Goal: Use online tool/utility: Use online tool/utility

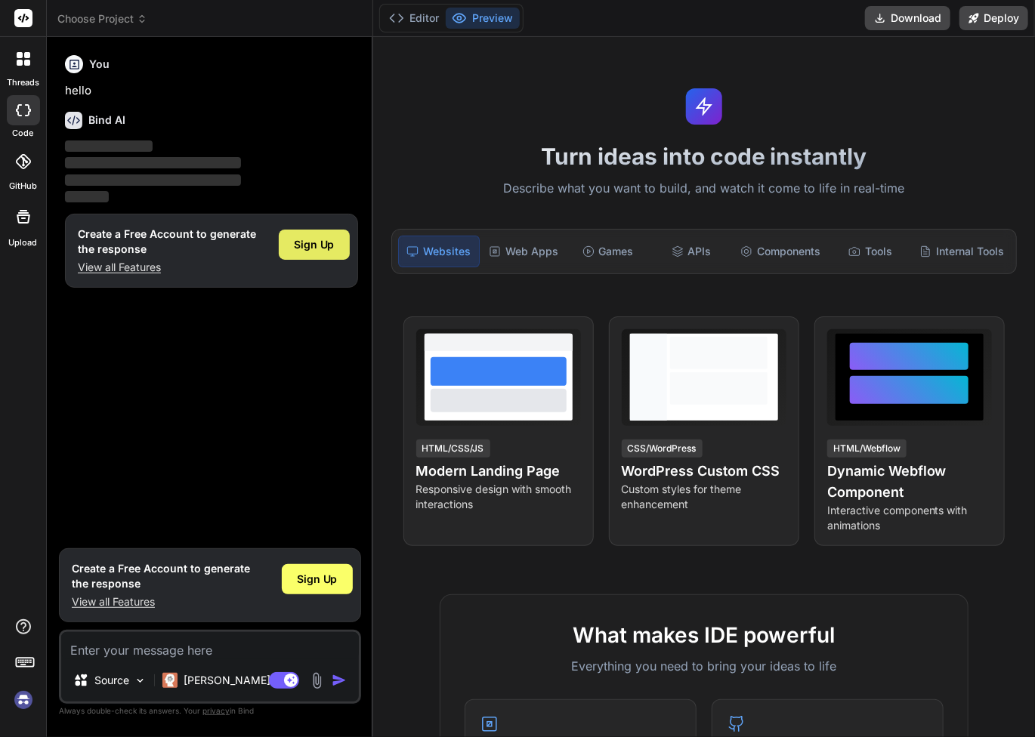
click at [322, 249] on span "Sign Up" at bounding box center [314, 244] width 41 height 15
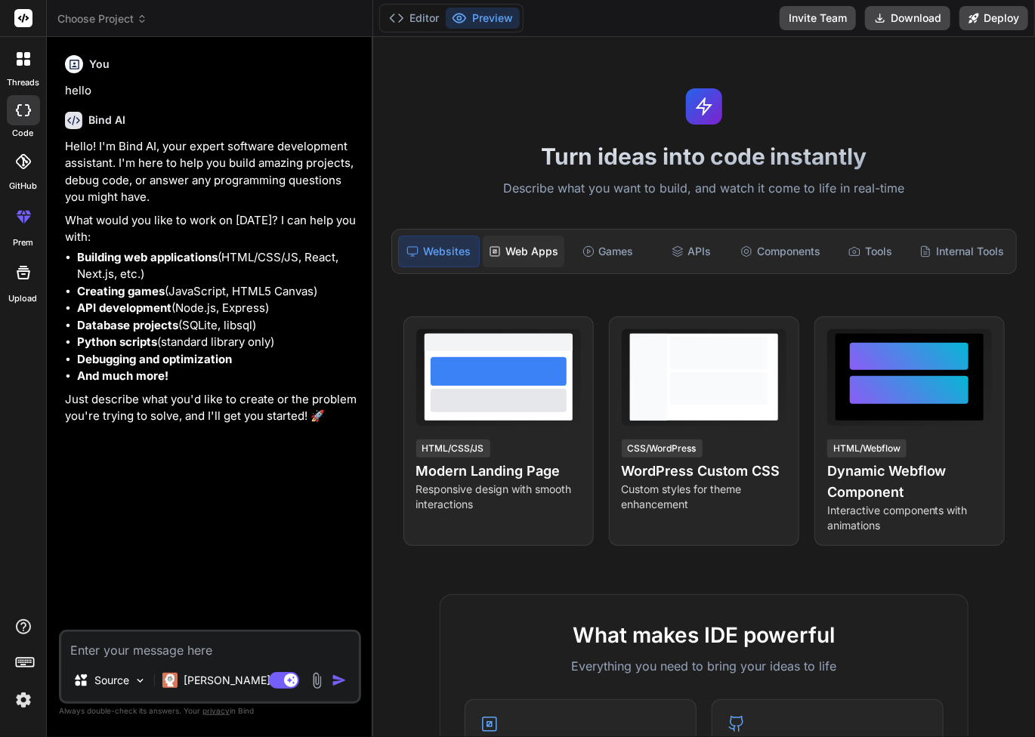
click at [515, 258] on div "Web Apps" at bounding box center [524, 252] width 82 height 32
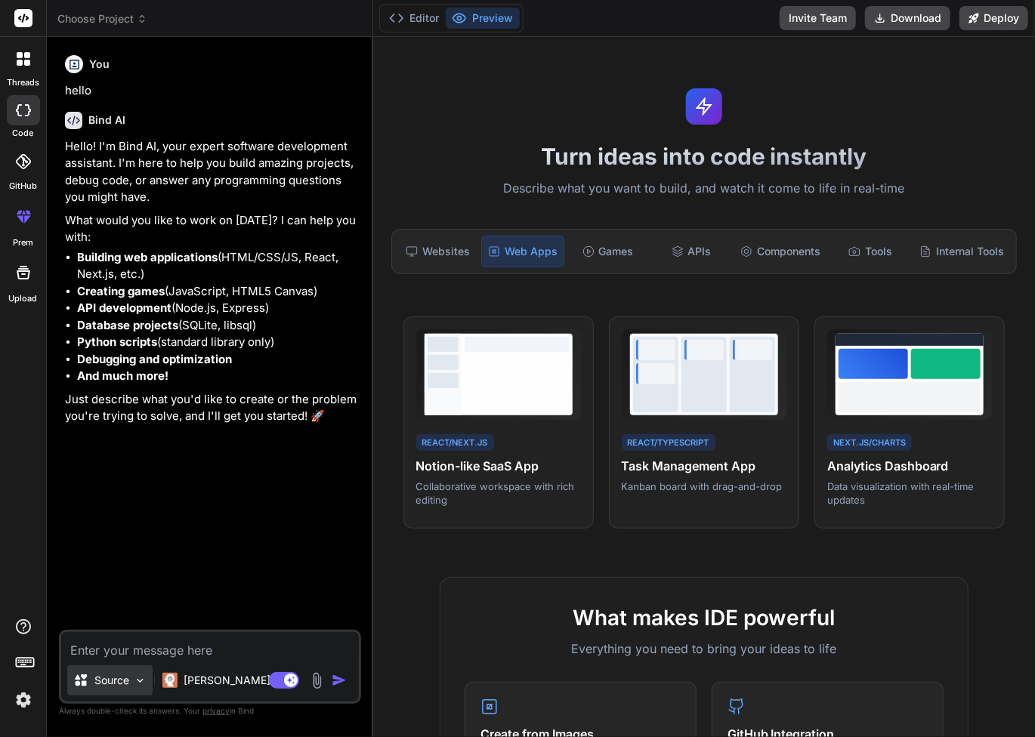
click at [136, 681] on img at bounding box center [140, 681] width 13 height 13
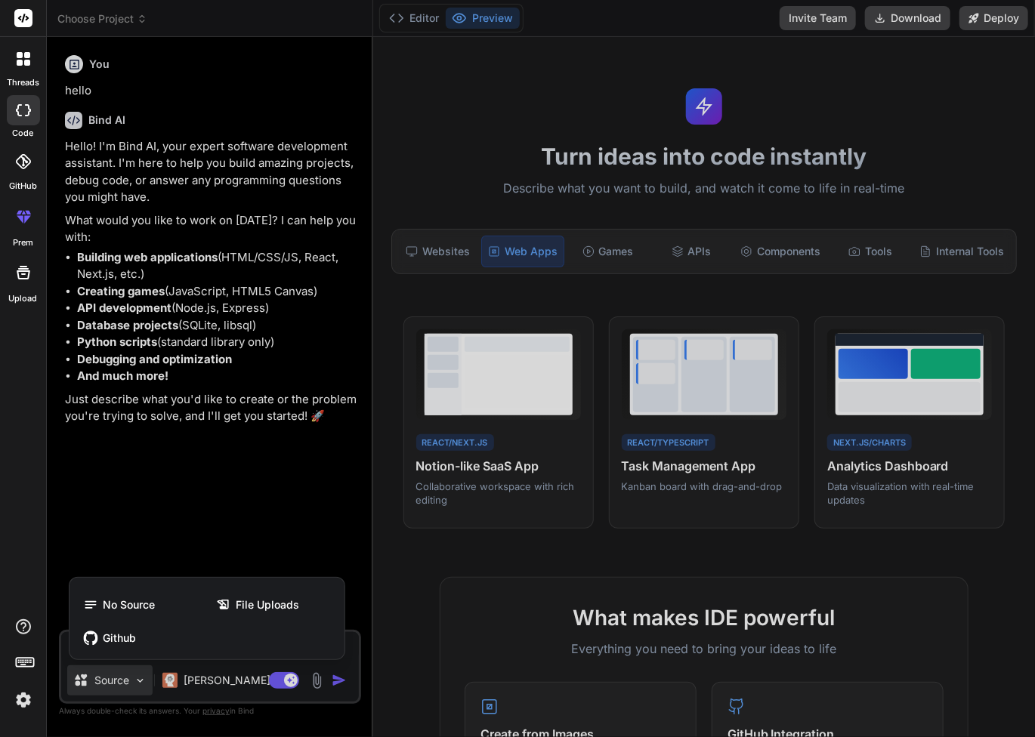
click at [136, 681] on div at bounding box center [517, 368] width 1035 height 737
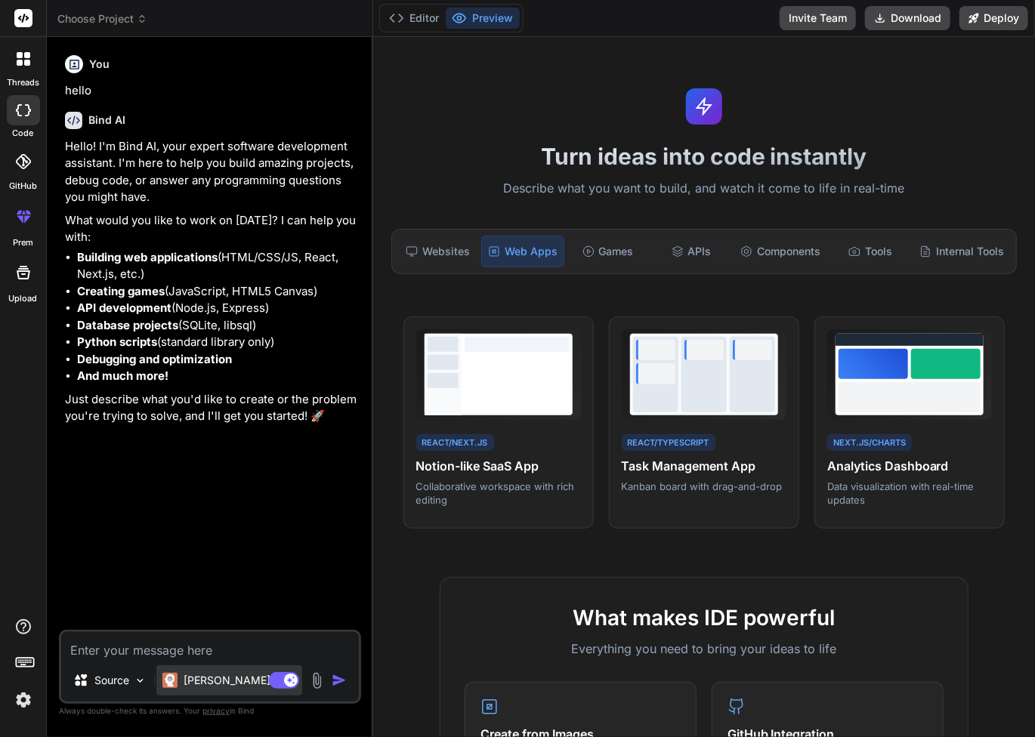
click at [195, 682] on p "Claude 4 S.." at bounding box center [240, 680] width 113 height 15
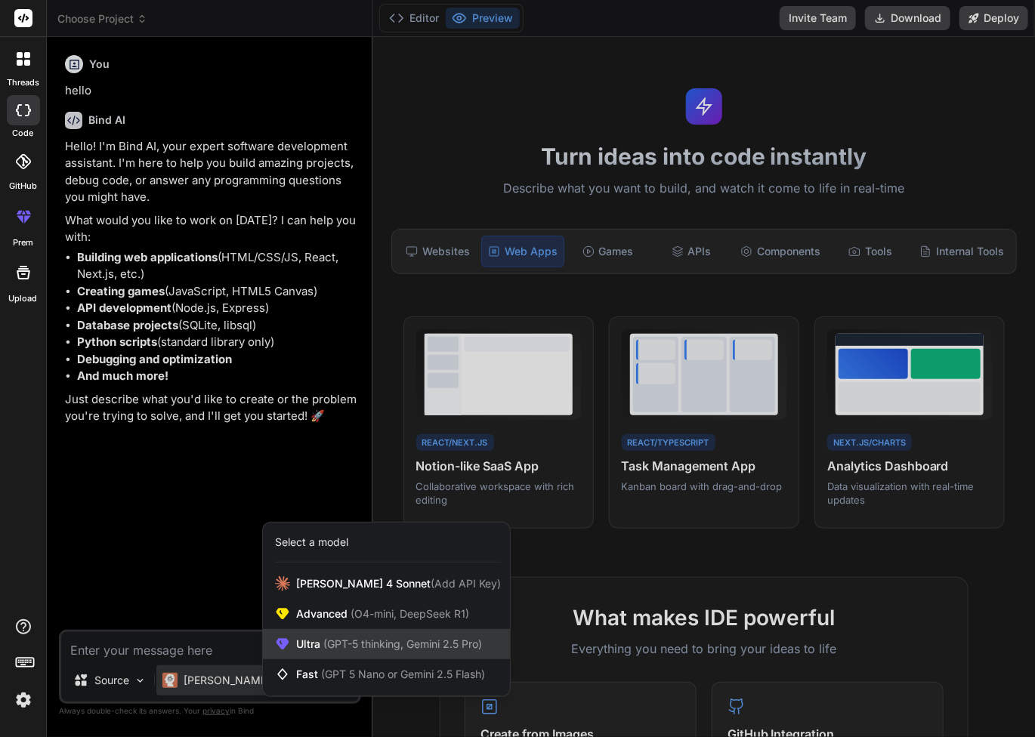
click at [365, 646] on span "(GPT-5 thinking, Gemini 2.5 Pro)" at bounding box center [401, 644] width 162 height 13
type textarea "x"
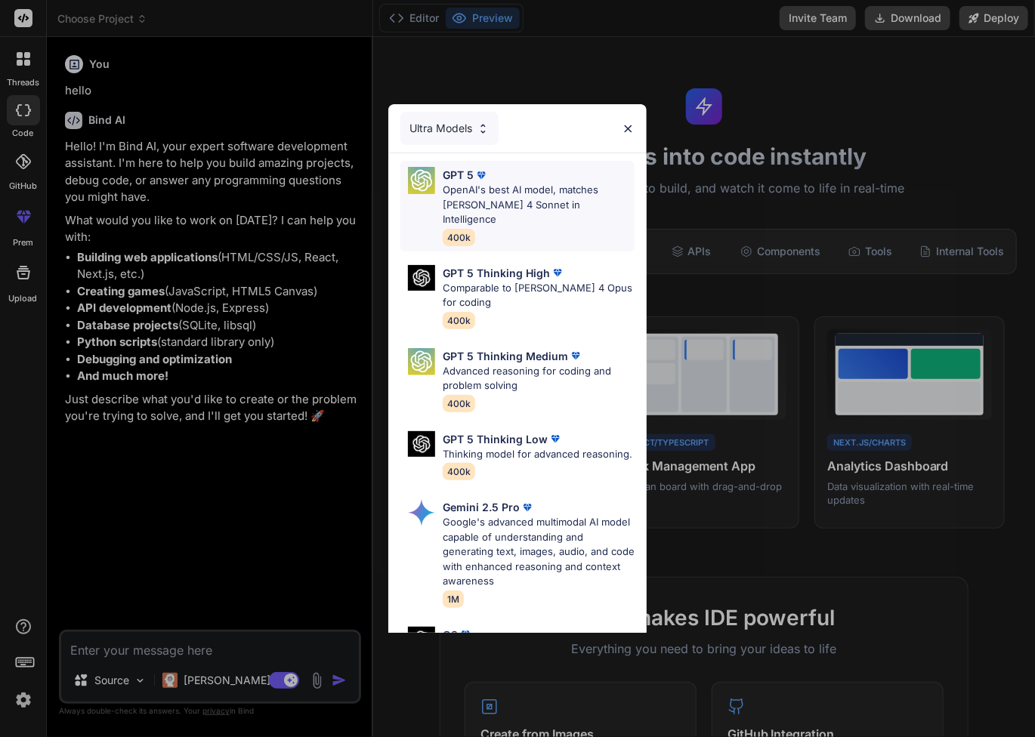
click at [486, 209] on p "OpenAI's best AI model, matches Claude 4 Sonnet in Intelligence" at bounding box center [539, 205] width 193 height 45
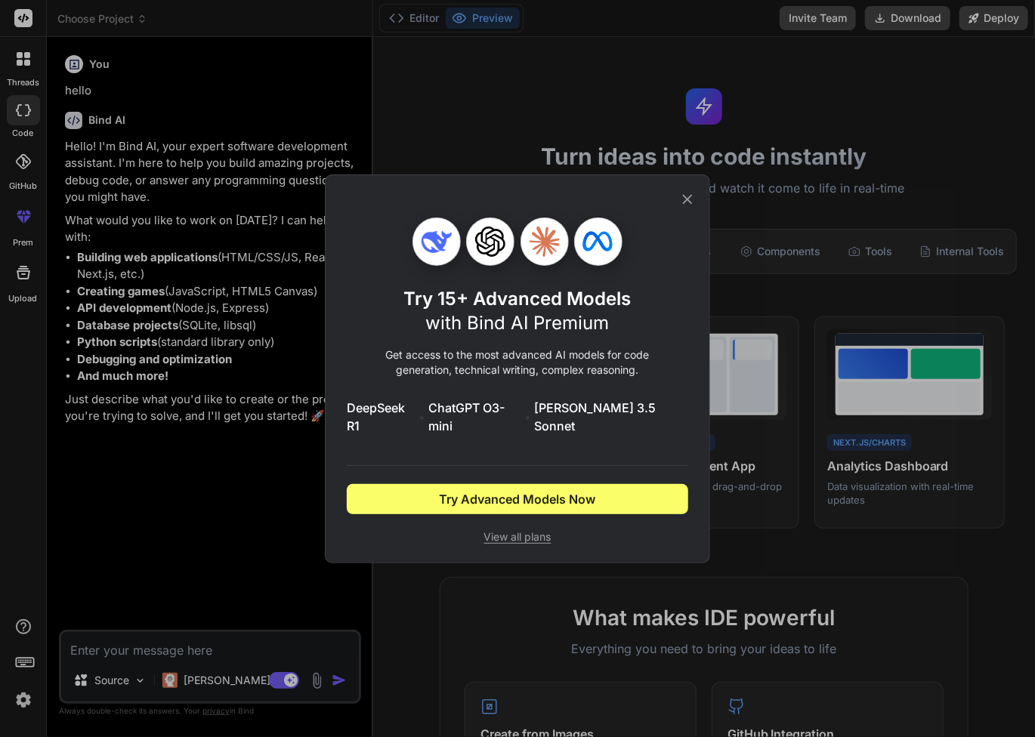
click at [686, 204] on icon at bounding box center [688, 199] width 10 height 10
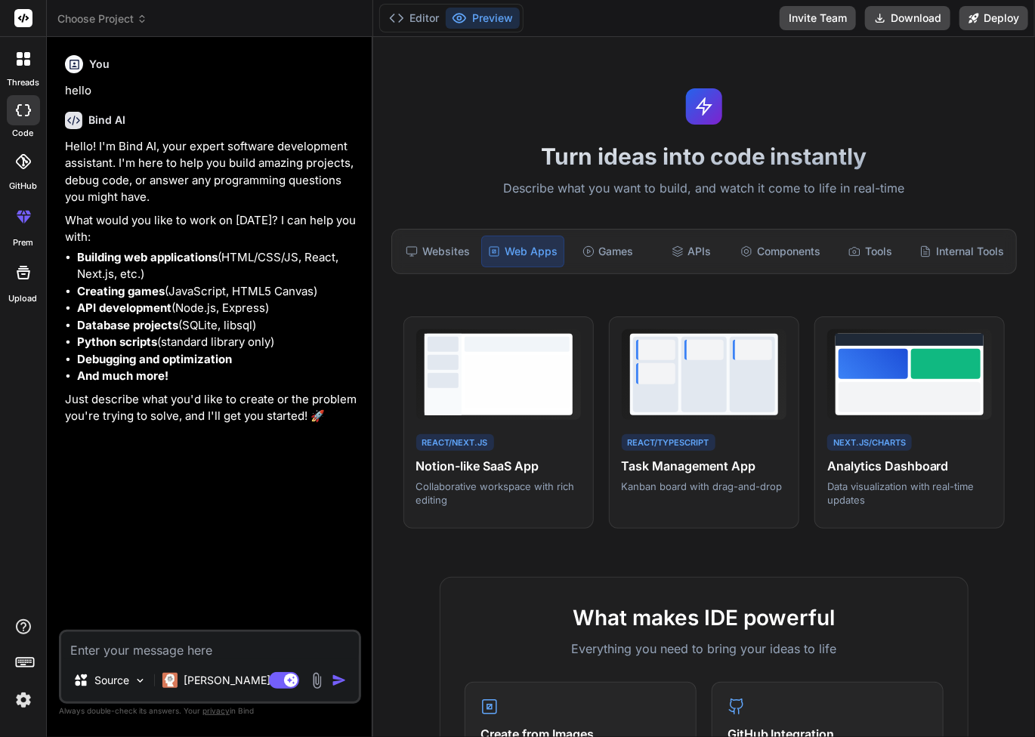
click at [128, 650] on textarea at bounding box center [210, 645] width 298 height 27
click at [125, 646] on textarea at bounding box center [210, 645] width 298 height 27
type textarea "I"
type textarea "x"
type textarea "I'"
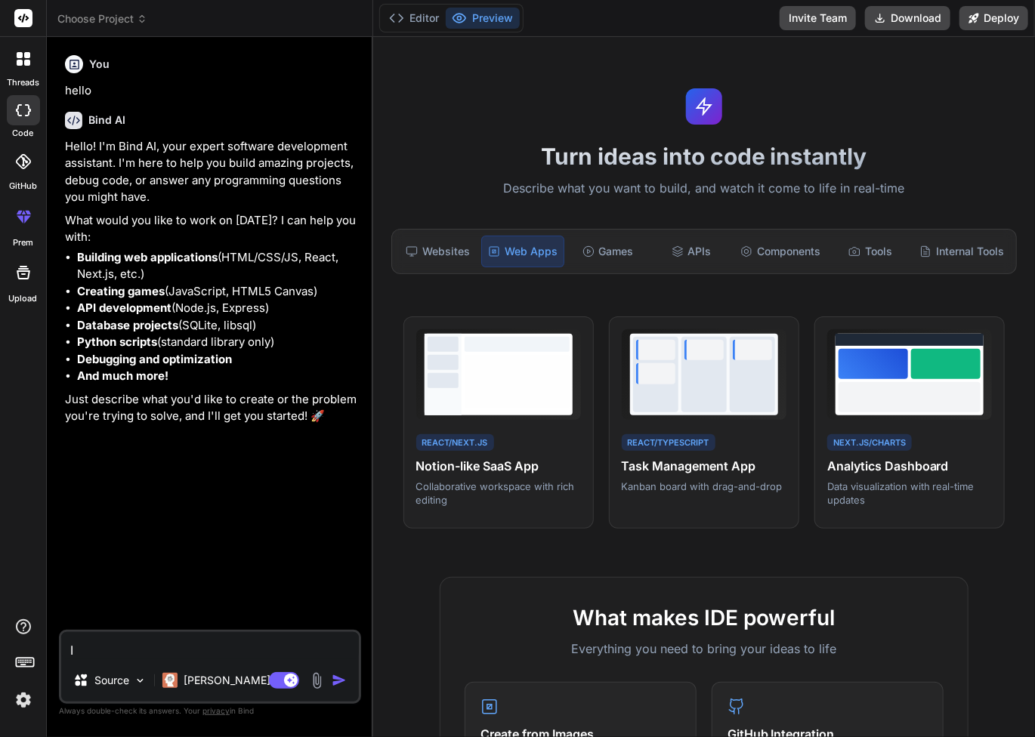
type textarea "x"
type textarea "I'd"
type textarea "x"
type textarea "I'd"
type textarea "x"
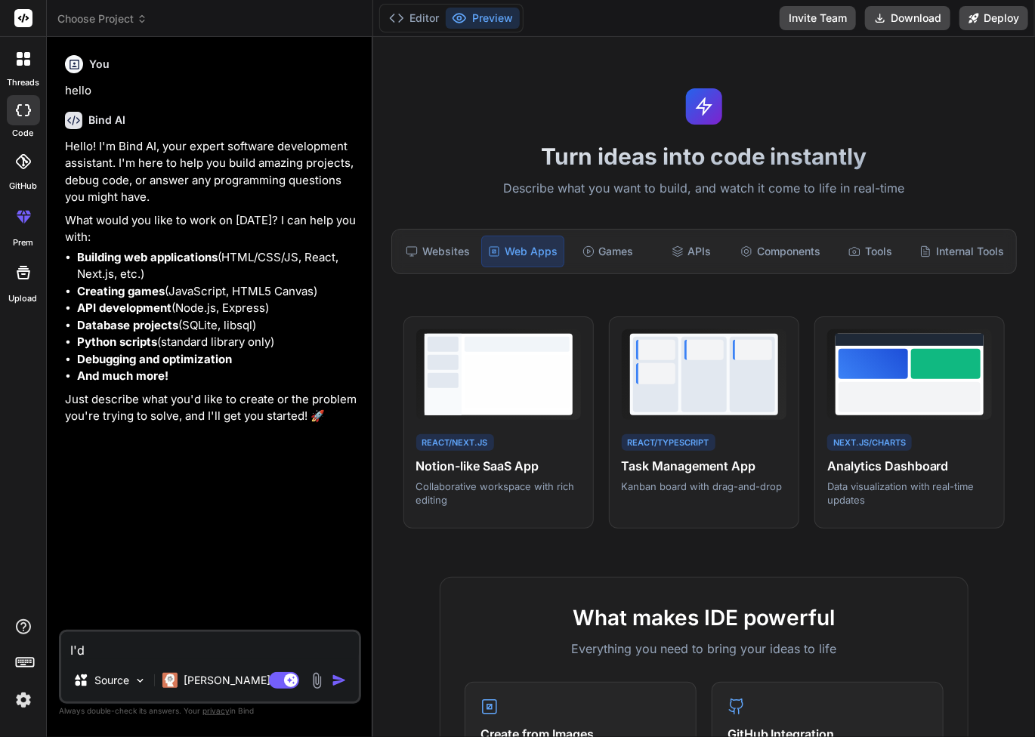
type textarea "I'd l"
type textarea "x"
type textarea "I'd li"
type textarea "x"
type textarea "I'd lik"
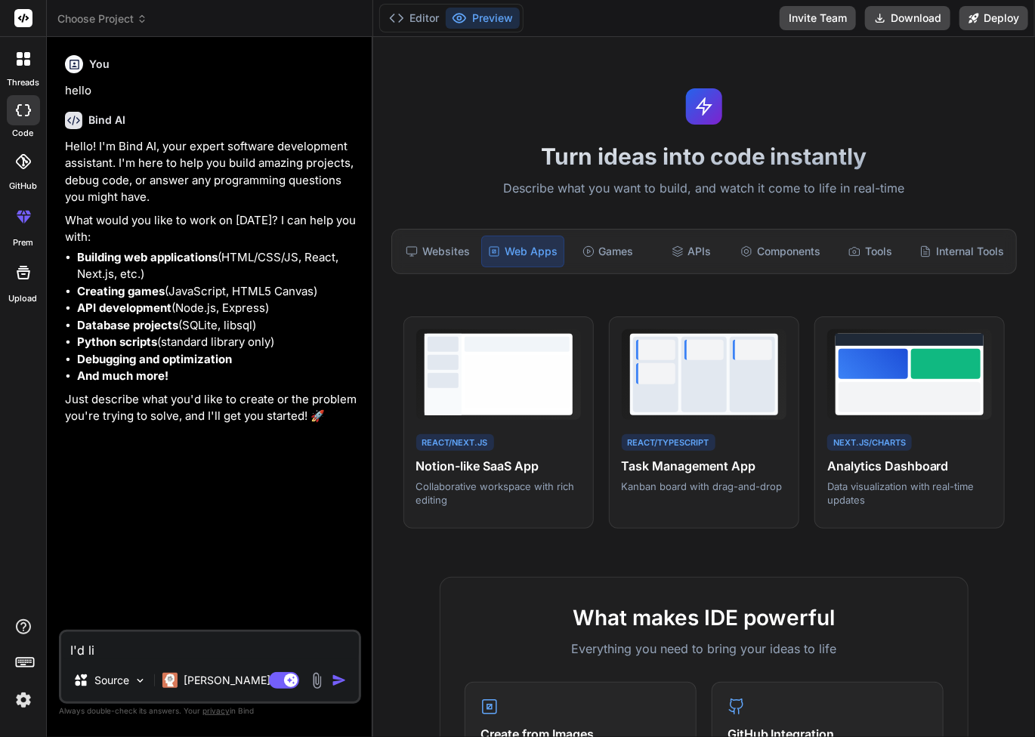
type textarea "x"
type textarea "I'd like"
type textarea "x"
type textarea "I'd like"
type textarea "x"
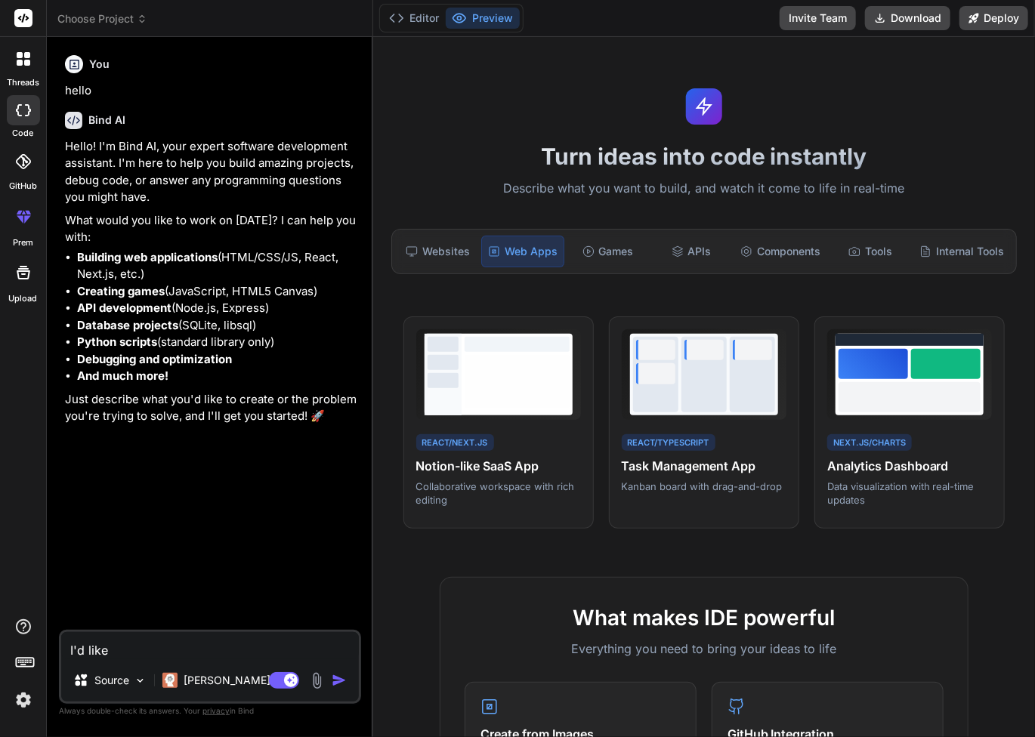
type textarea "I'd like t"
type textarea "x"
type textarea "I'd like to"
type textarea "x"
type textarea "I'd like to"
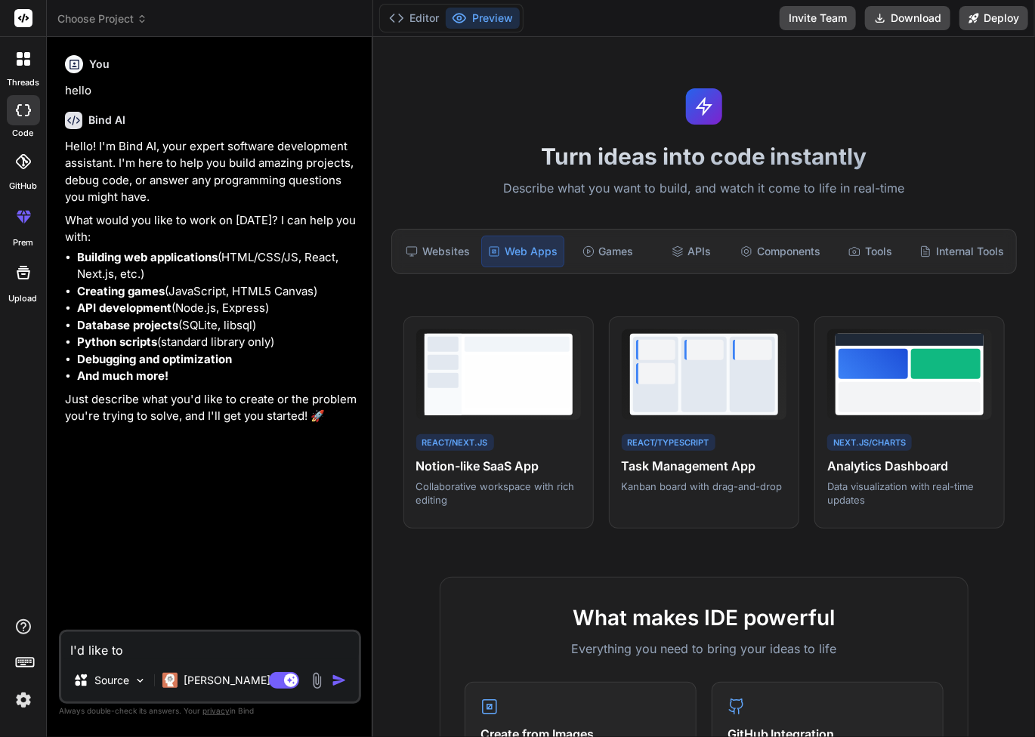
type textarea "x"
type textarea "I'd like to c"
type textarea "x"
type textarea "I'd like to cr"
type textarea "x"
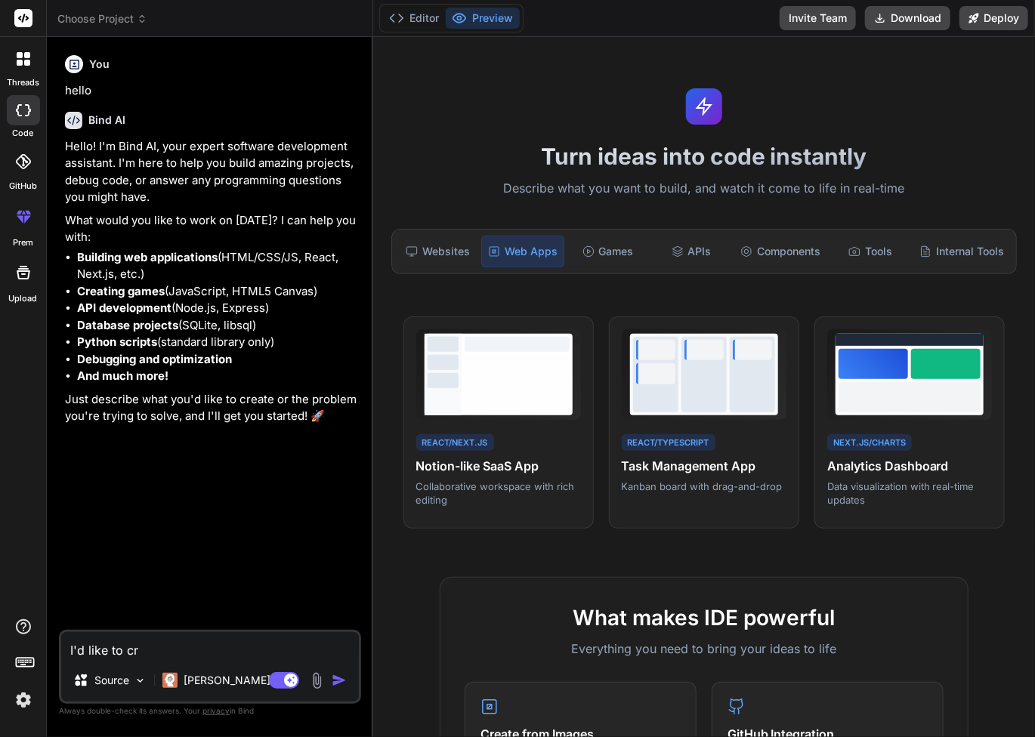
type textarea "I'd like to cre"
type textarea "x"
type textarea "I'd like to crea"
type textarea "x"
type textarea "I'd like to creat"
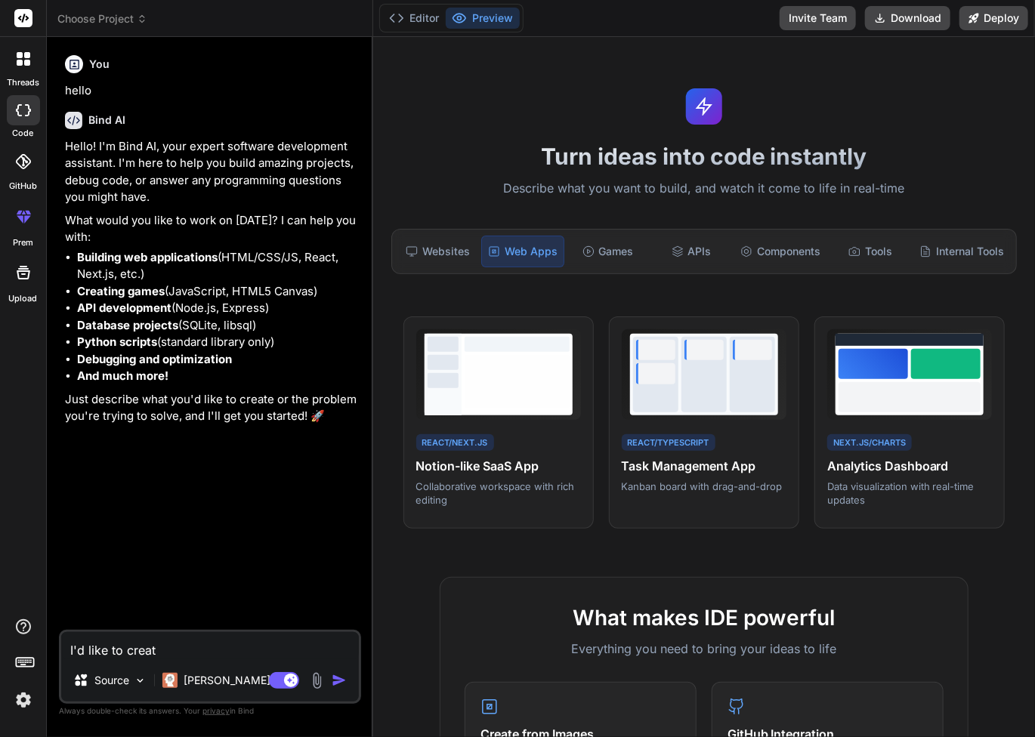
type textarea "x"
type textarea "I'd like to create"
type textarea "x"
type textarea "I'd like to create"
type textarea "x"
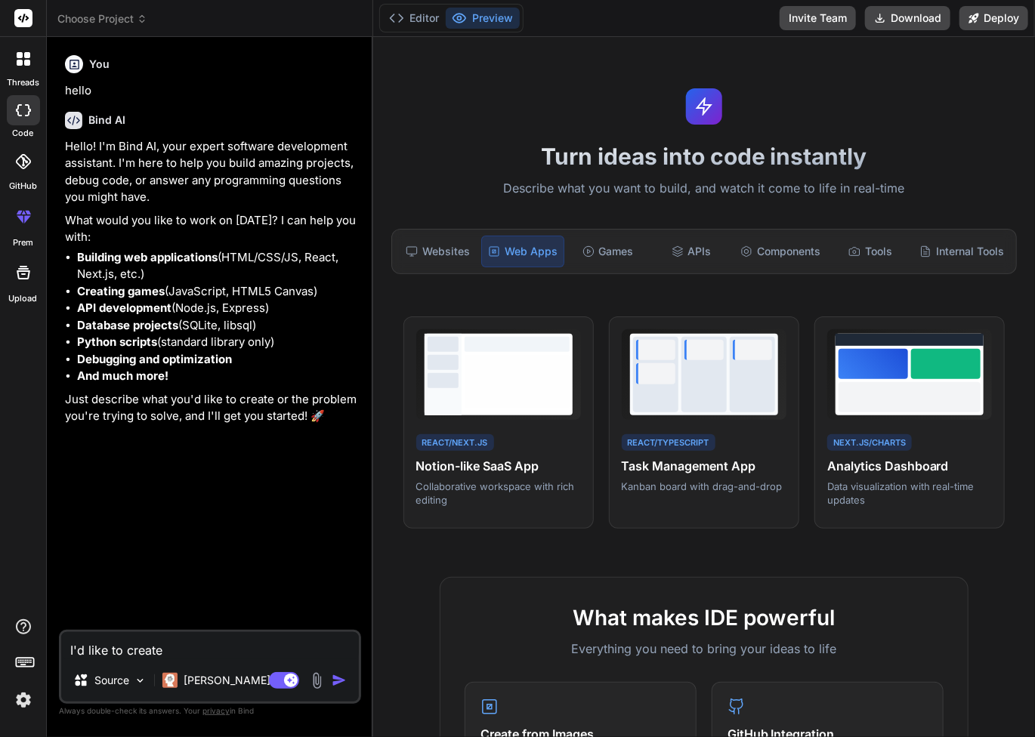
type textarea "I'd like to create a"
type textarea "x"
type textarea "I'd like to create a"
type textarea "x"
type textarea "I'd like to create a w"
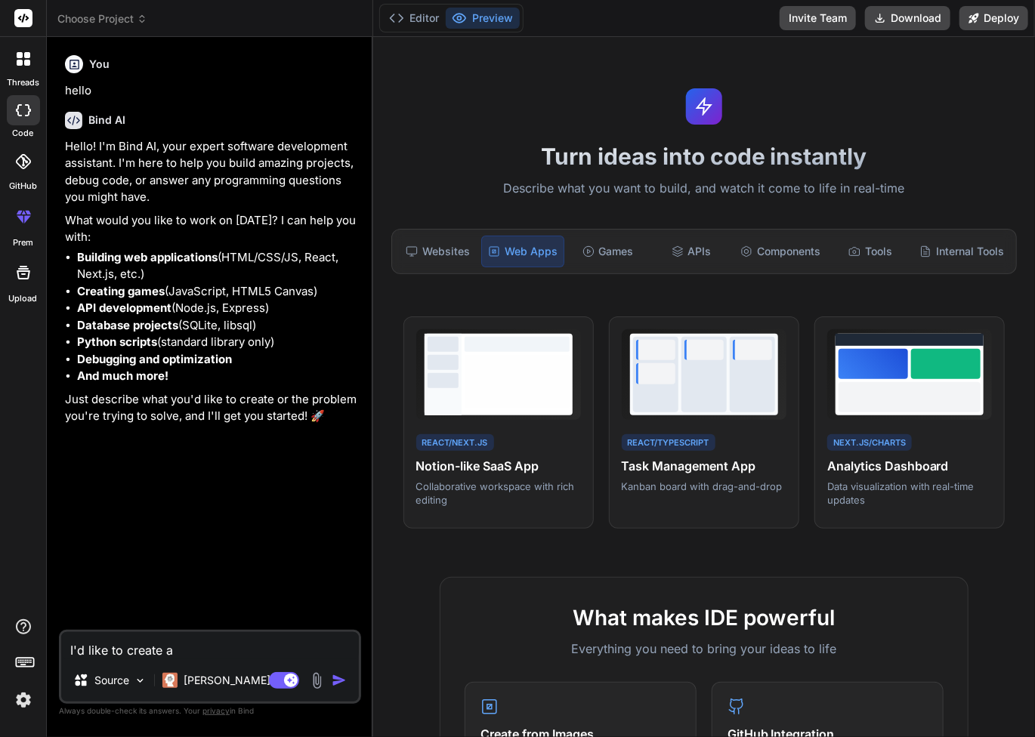
type textarea "x"
type textarea "I'd like to create a we"
type textarea "x"
type textarea "I'd like to create a web"
type textarea "x"
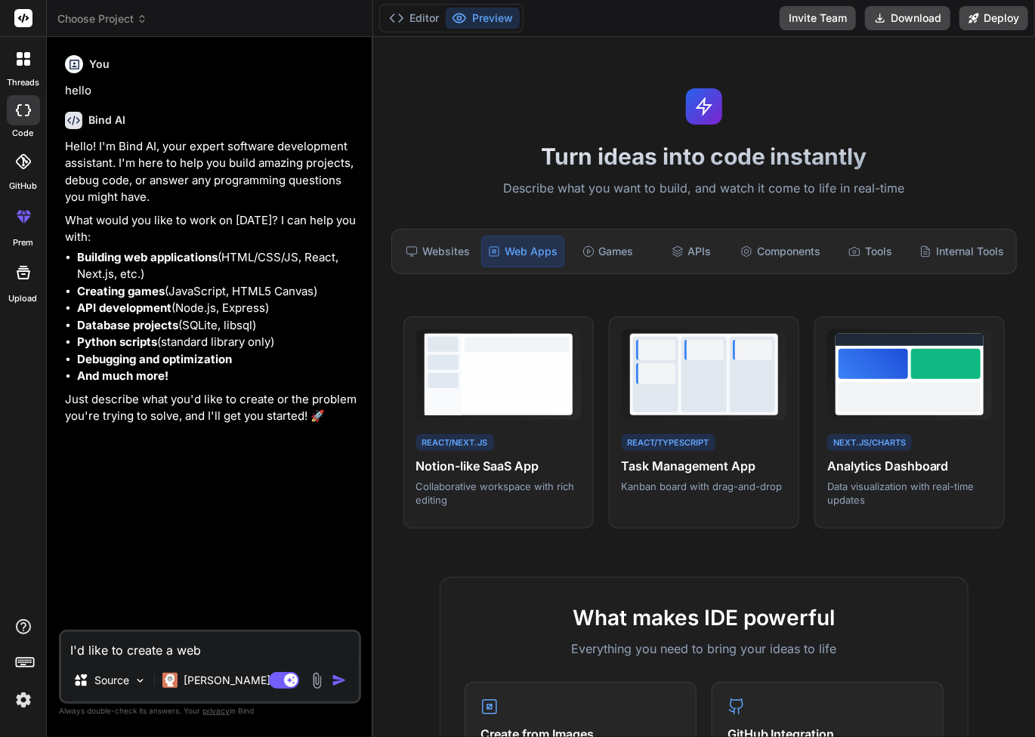
type textarea "I'd like to create a web"
type textarea "x"
type textarea "I'd like to create a web a"
type textarea "x"
type textarea "I'd like to create a web ap"
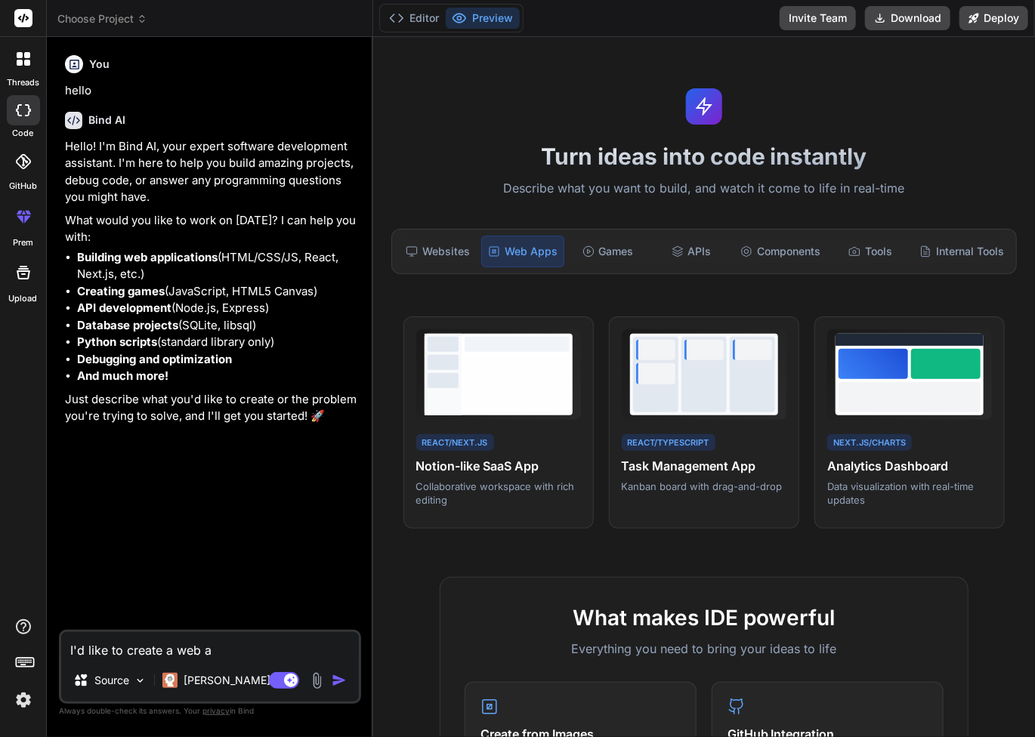
type textarea "x"
type textarea "I'd like to create a web app"
type textarea "x"
type textarea "I'd like to create a web app"
type textarea "x"
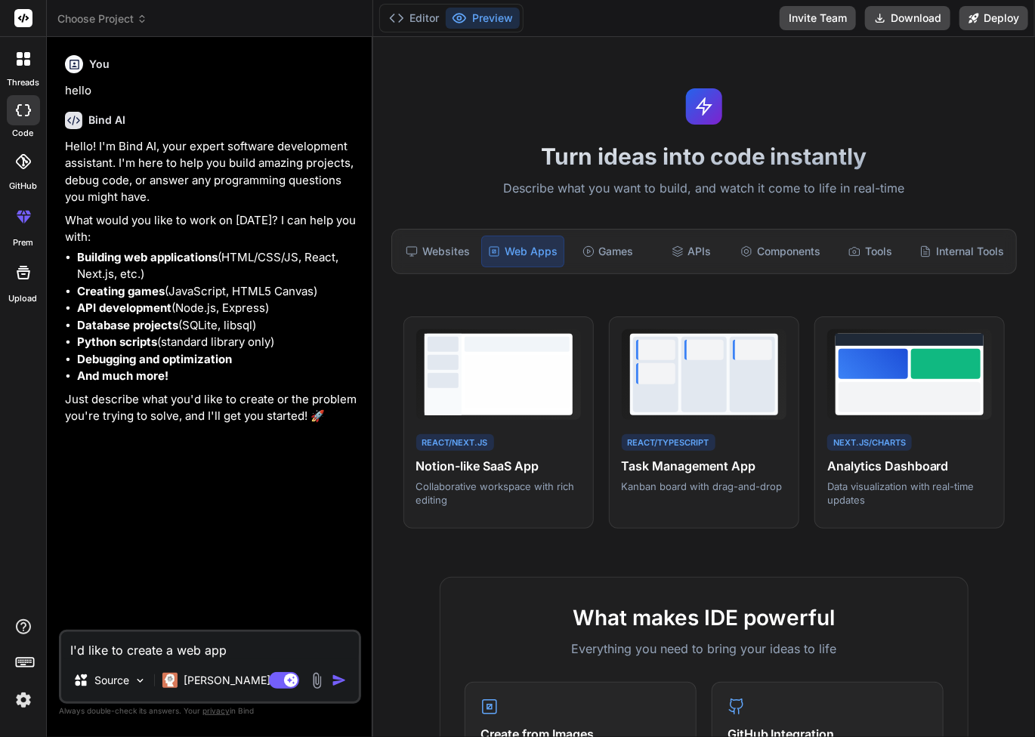
type textarea "I'd like to create a web app t"
type textarea "x"
type textarea "I'd like to create a web app th"
type textarea "x"
type textarea "I'd like to create a web app tha"
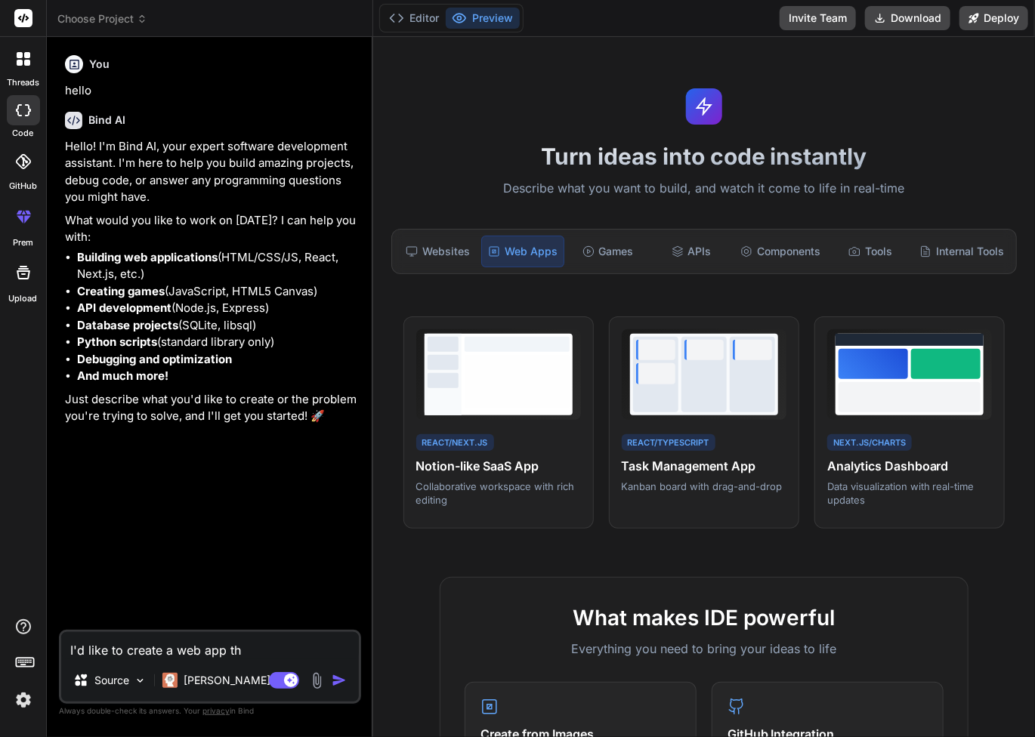
type textarea "x"
type textarea "I'd like to create a web app that"
type textarea "x"
type textarea "I'd like to create a web app that"
type textarea "x"
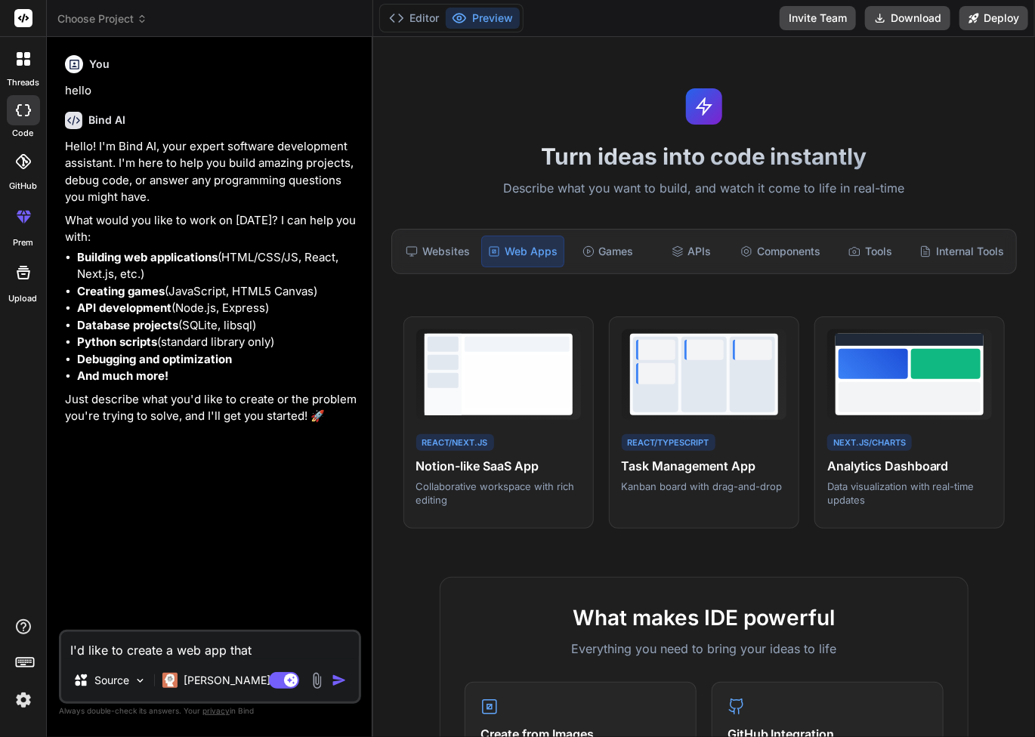
type textarea "I'd like to create a web app that w"
type textarea "x"
type textarea "I'd like to create a web app that wi"
type textarea "x"
type textarea "I'd like to create a web app that wil"
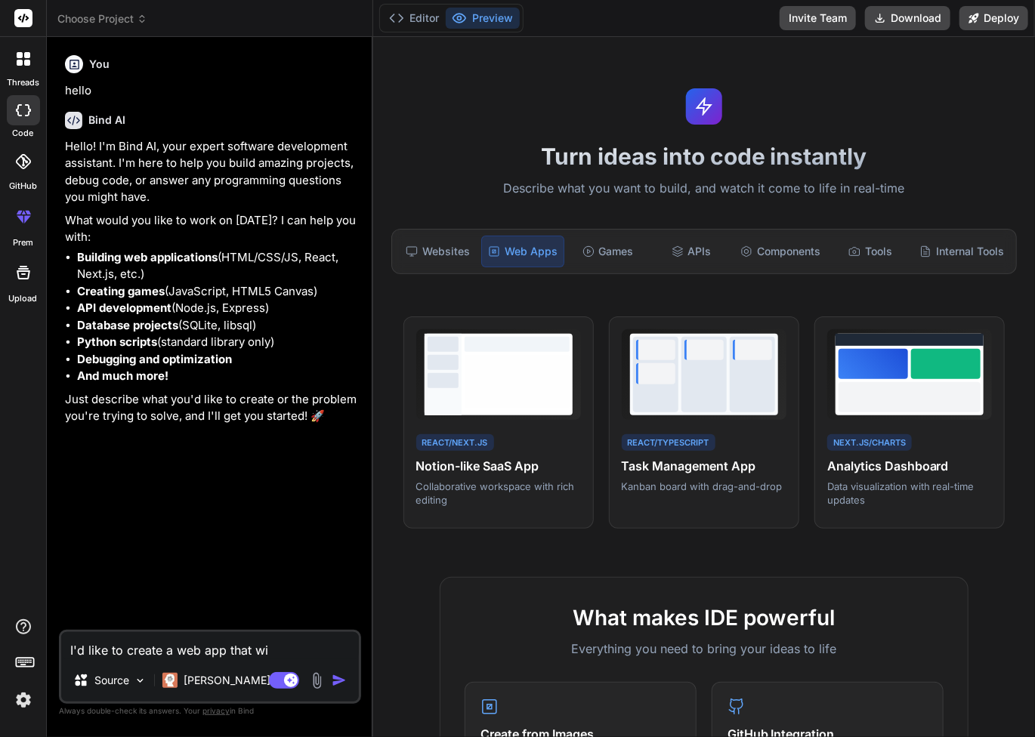
type textarea "x"
type textarea "I'd like to create a web app that will"
type textarea "x"
type textarea "I'd like to create a web app that will"
type textarea "x"
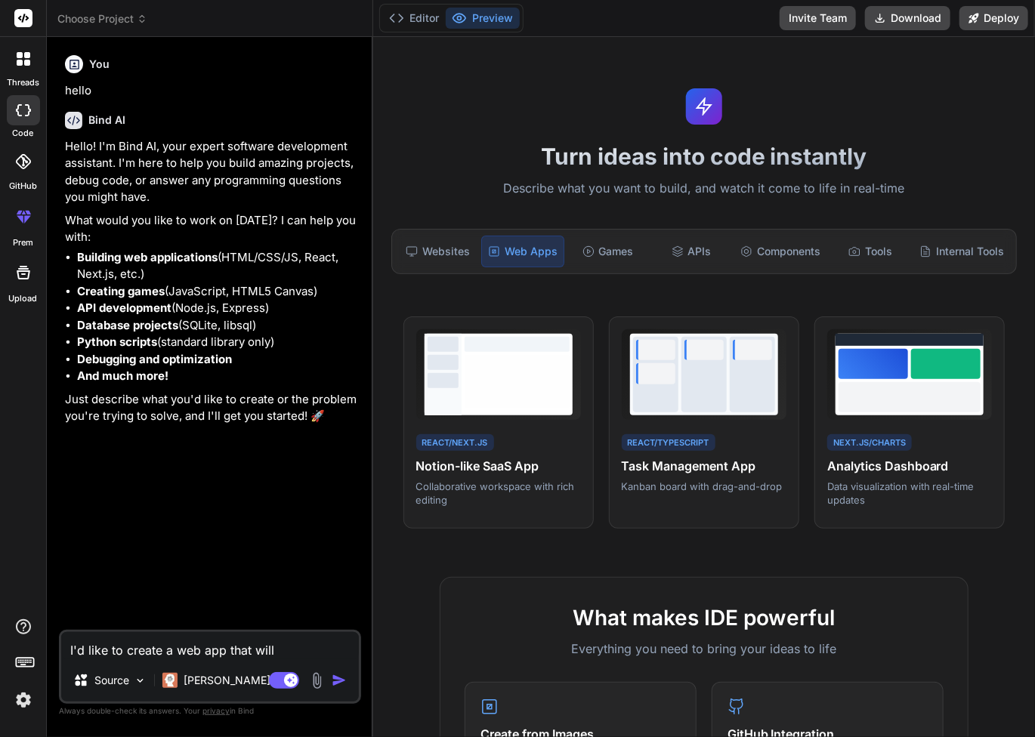
type textarea "I'd like to create a web app that will a"
type textarea "x"
type textarea "I'd like to create a web app that will an"
type textarea "x"
type textarea "I'd like to create a web app that will ana"
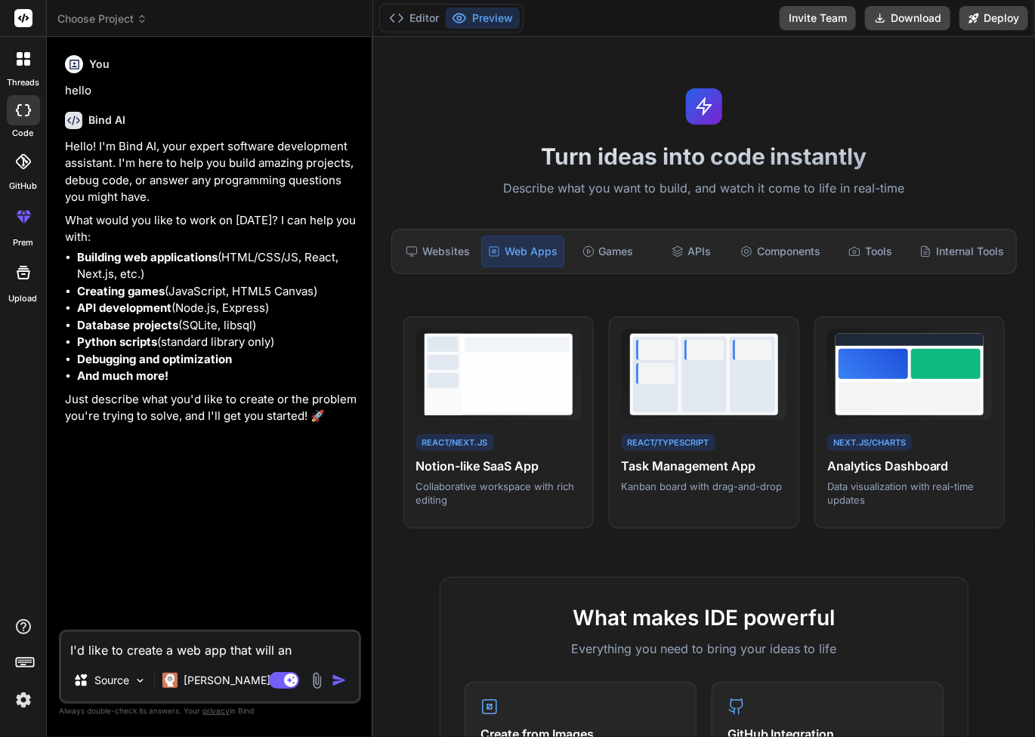
type textarea "x"
type textarea "I'd like to create a web app that will anal"
type textarea "x"
type textarea "I'd like to create a web app that will analy"
type textarea "x"
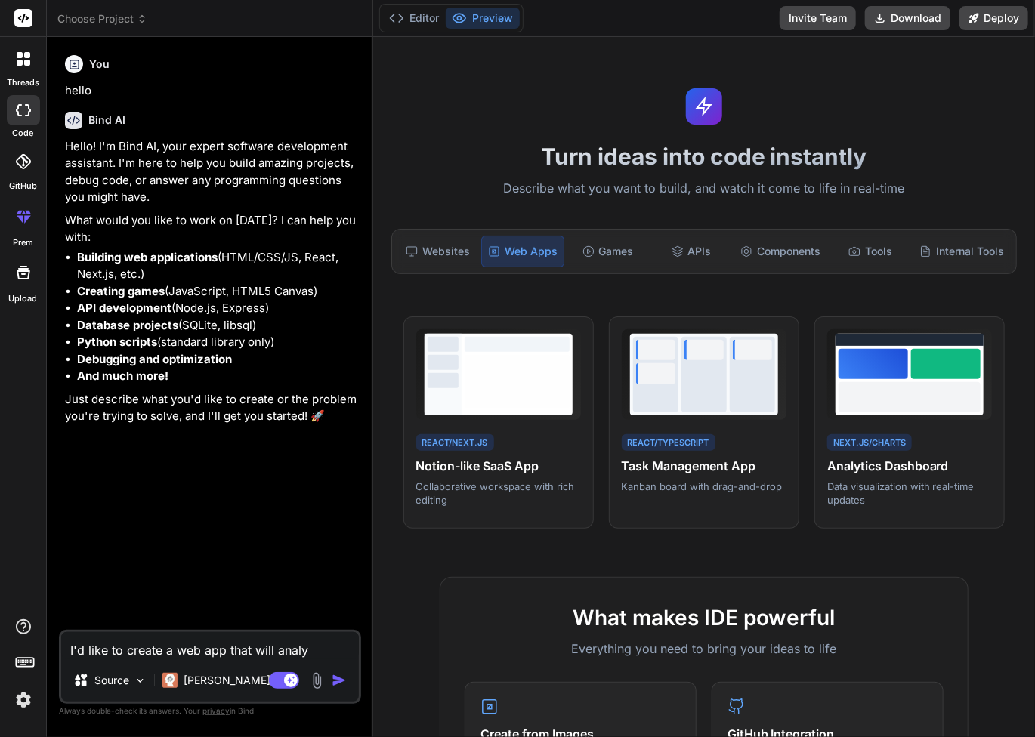
type textarea "I'd like to create a web app that will analys"
type textarea "x"
type textarea "I'd like to create a web app that will analyse"
type textarea "x"
type textarea "I'd like to create a web app that will analyse"
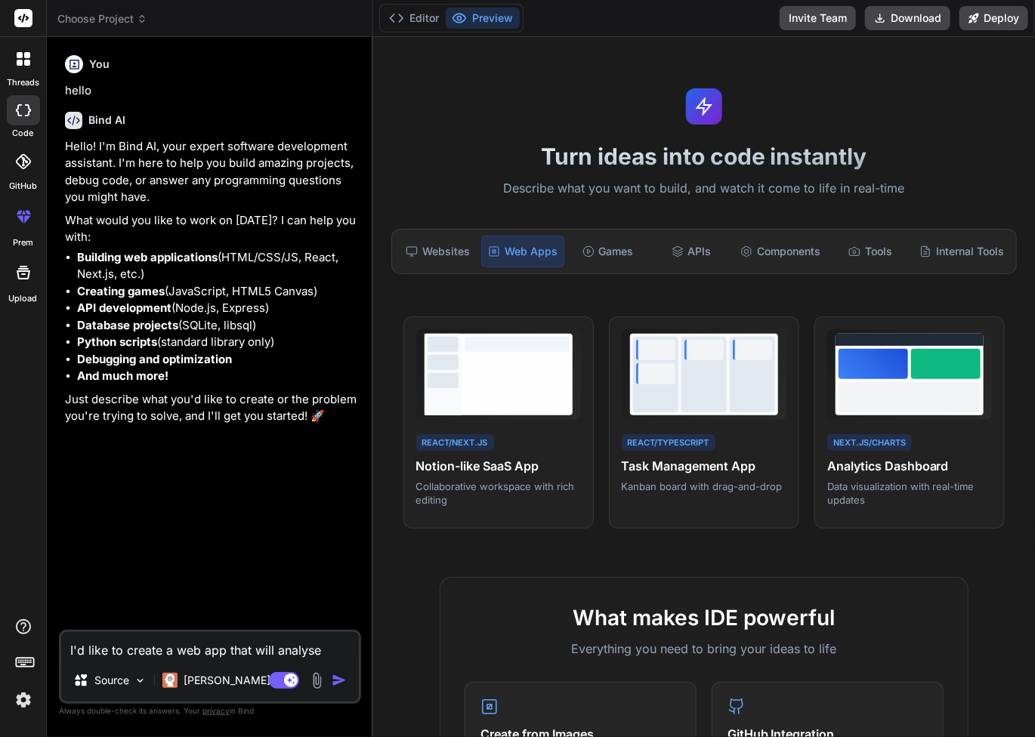
type textarea "x"
type textarea "I'd like to create a web app that will analyse p"
type textarea "x"
type textarea "I'd like to create a web app that will analyse pa"
type textarea "x"
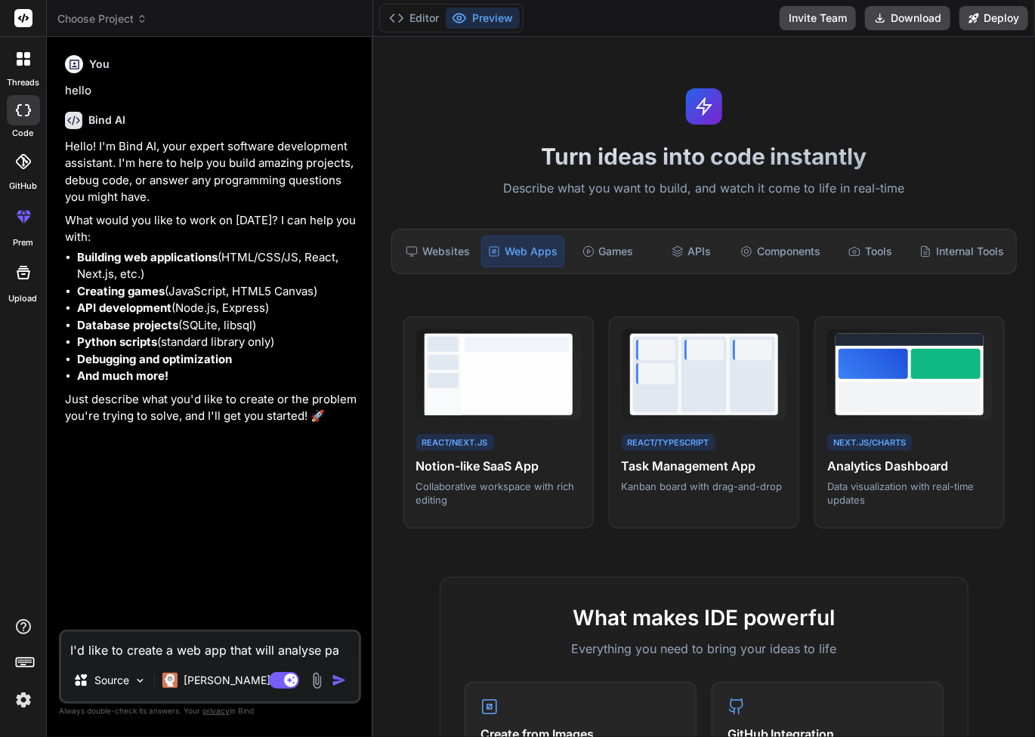
type textarea "I'd like to create a web app that will analyse pat"
type textarea "x"
type textarea "I'd like to create a web app that will analyse pati"
type textarea "x"
type textarea "I'd like to create a web app that will analyse patie"
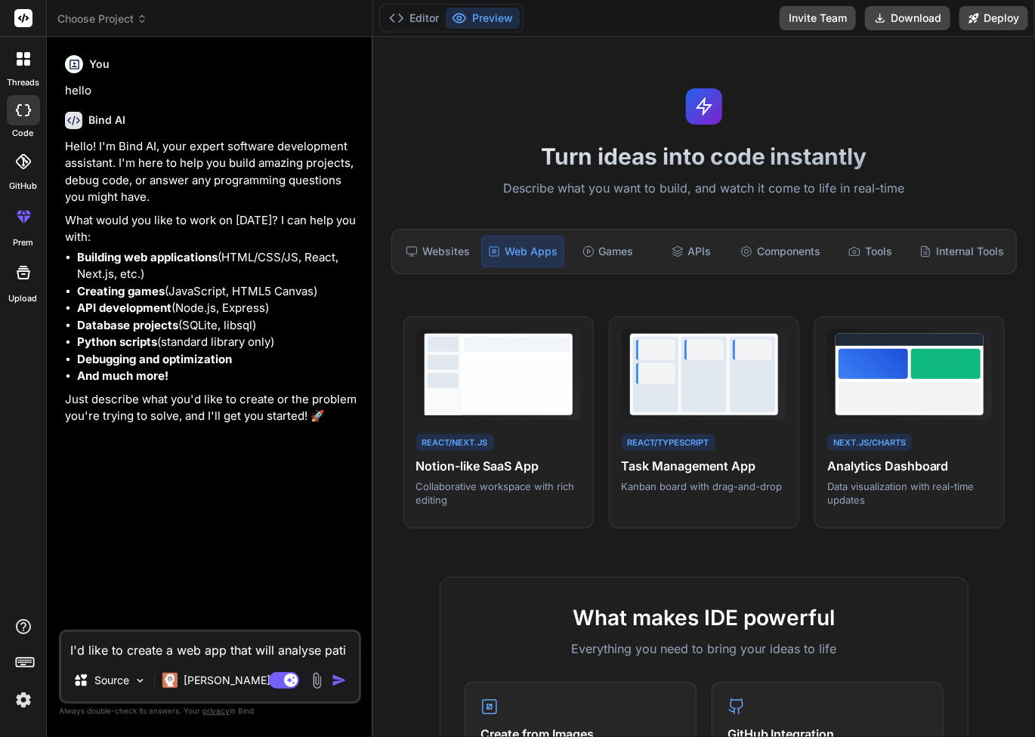
type textarea "x"
type textarea "I'd like to create a web app that will analyse patien"
type textarea "x"
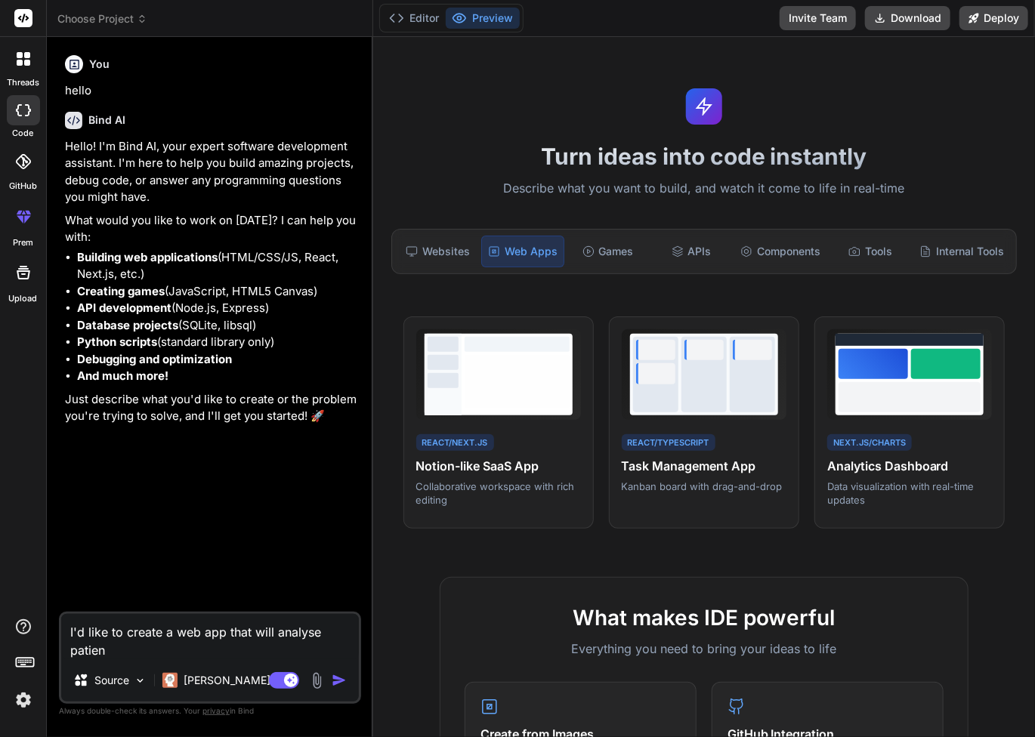
type textarea "I'd like to create a web app that will analyse patient"
type textarea "x"
type textarea "I'd like to create a web app that will analyse patient'"
type textarea "x"
type textarea "I'd like to create a web app that will analyse patient's"
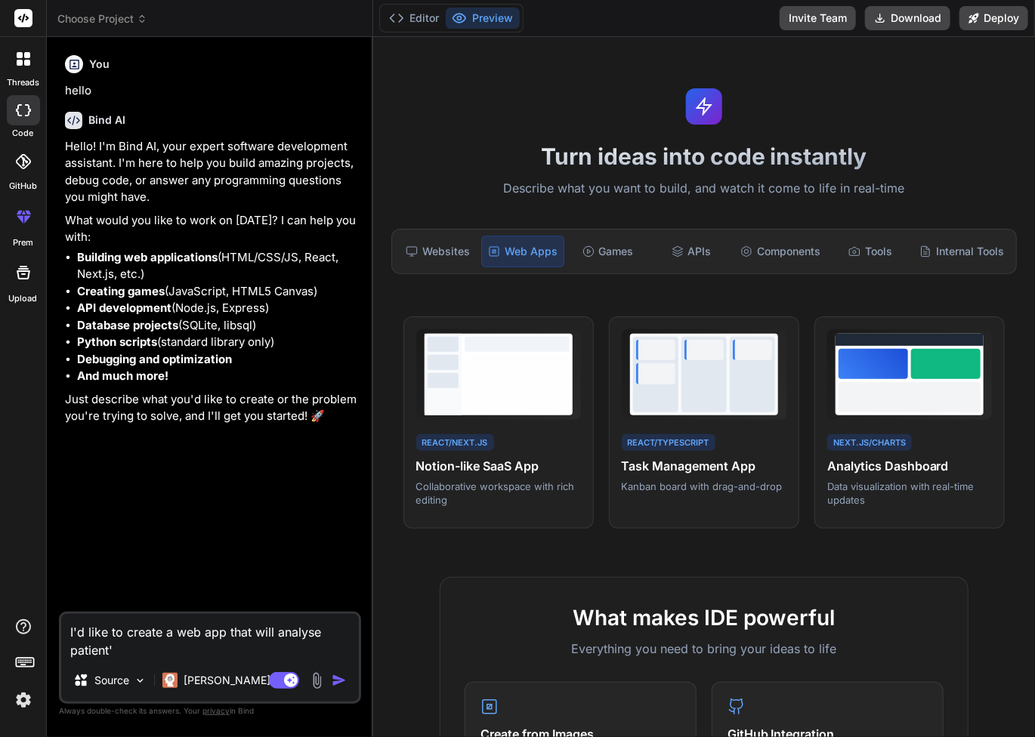
type textarea "x"
type textarea "I'd like to create a web app that will analyse patient's"
type textarea "x"
type textarea "I'd like to create a web app that will analyse patient's b"
type textarea "x"
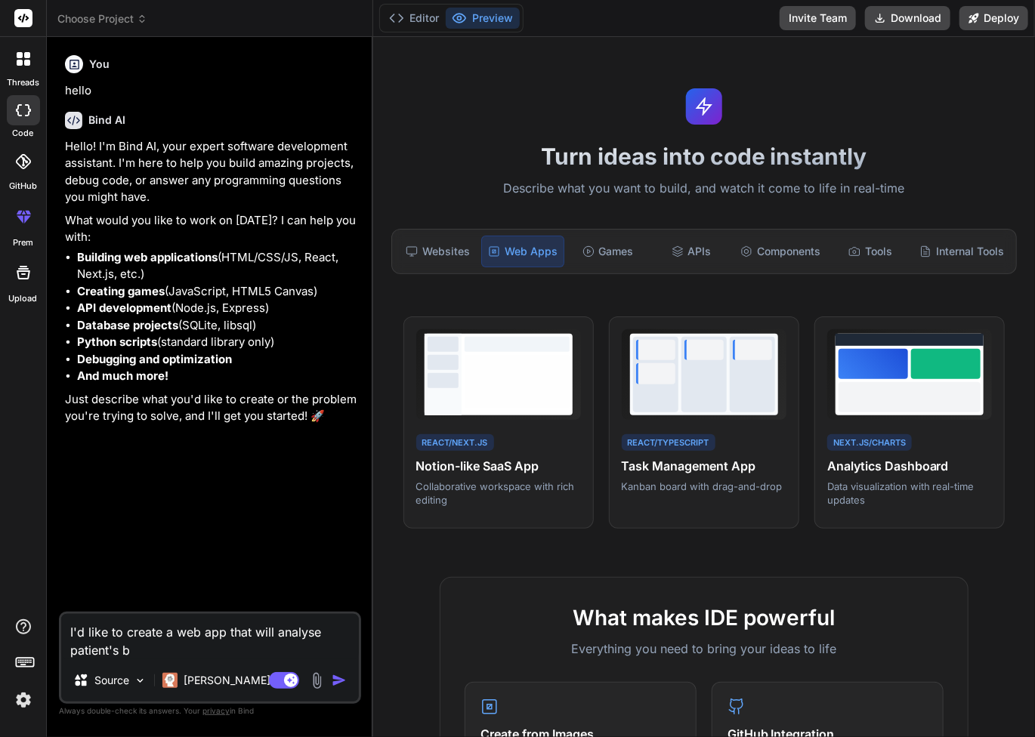
type textarea "I'd like to create a web app that will analyse patient's bl"
type textarea "x"
type textarea "I'd like to create a web app that will analyse patient's blo"
type textarea "x"
type textarea "I'd like to create a web app that will analyse patient's bloo"
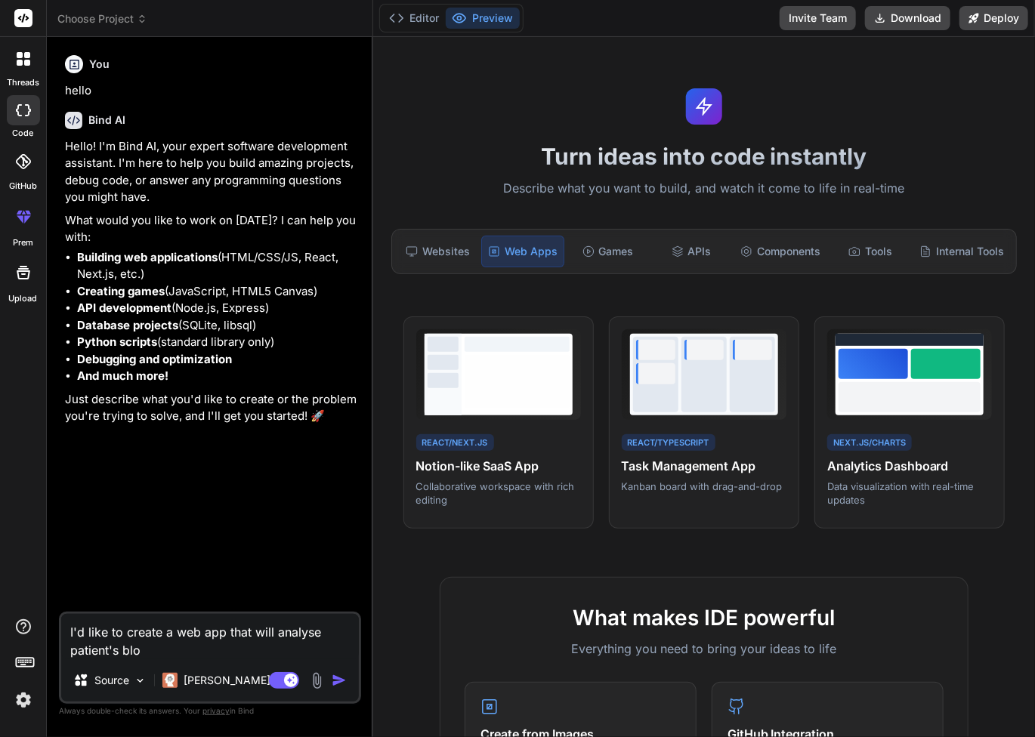
type textarea "x"
type textarea "I'd like to create a web app that will analyse patient's blood"
type textarea "x"
type textarea "I'd like to create a web app that will analyse patient's blood"
type textarea "x"
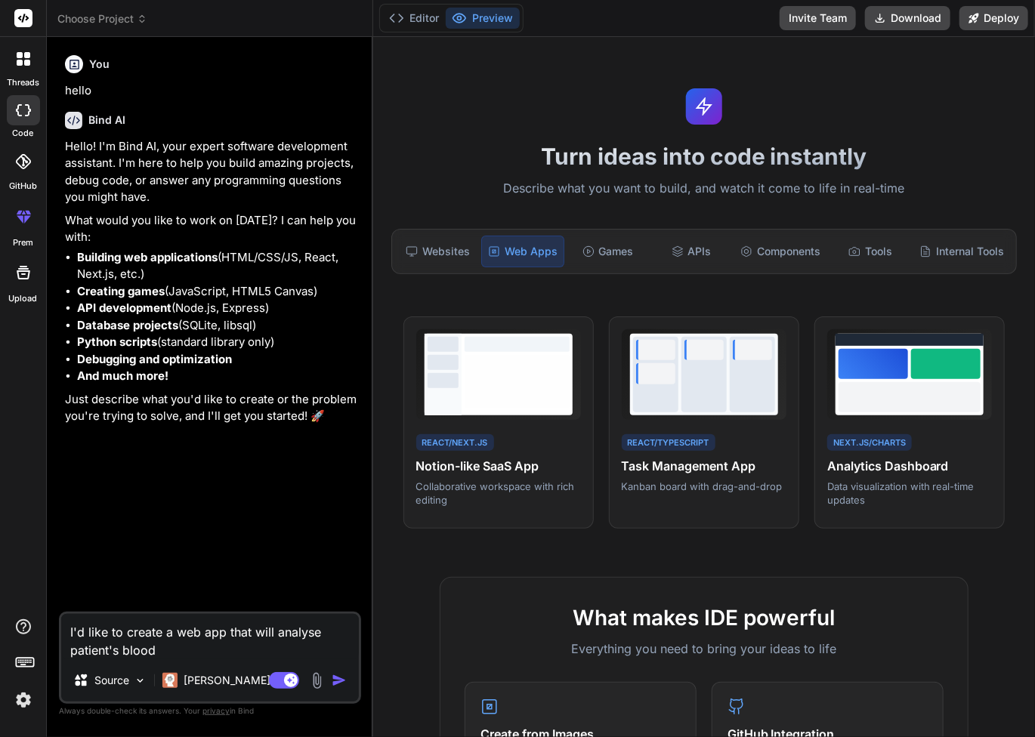
type textarea "I'd like to create a web app that will analyse patient's blood t"
type textarea "x"
type textarea "I'd like to create a web app that will analyse patient's blood te"
type textarea "x"
type textarea "I'd like to create a web app that will analyse patient's blood tes"
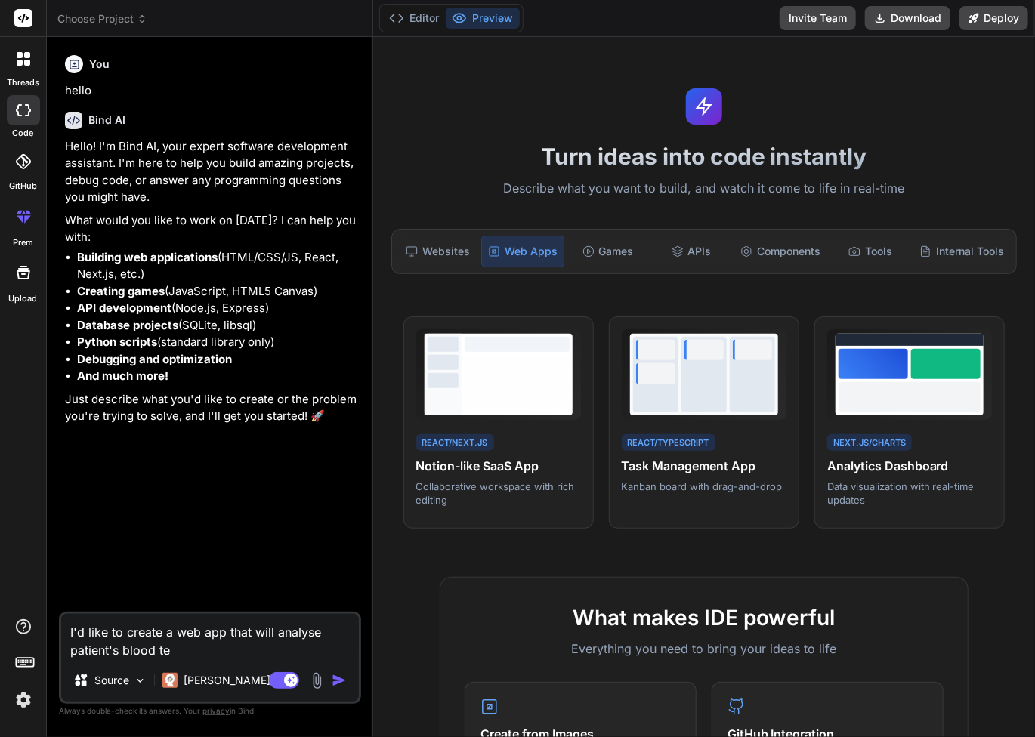
type textarea "x"
type textarea "I'd like to create a web app that will analyse patient's blood test"
type textarea "x"
type textarea "I'd like to create a web app that will analyse patient's blood tests"
type textarea "x"
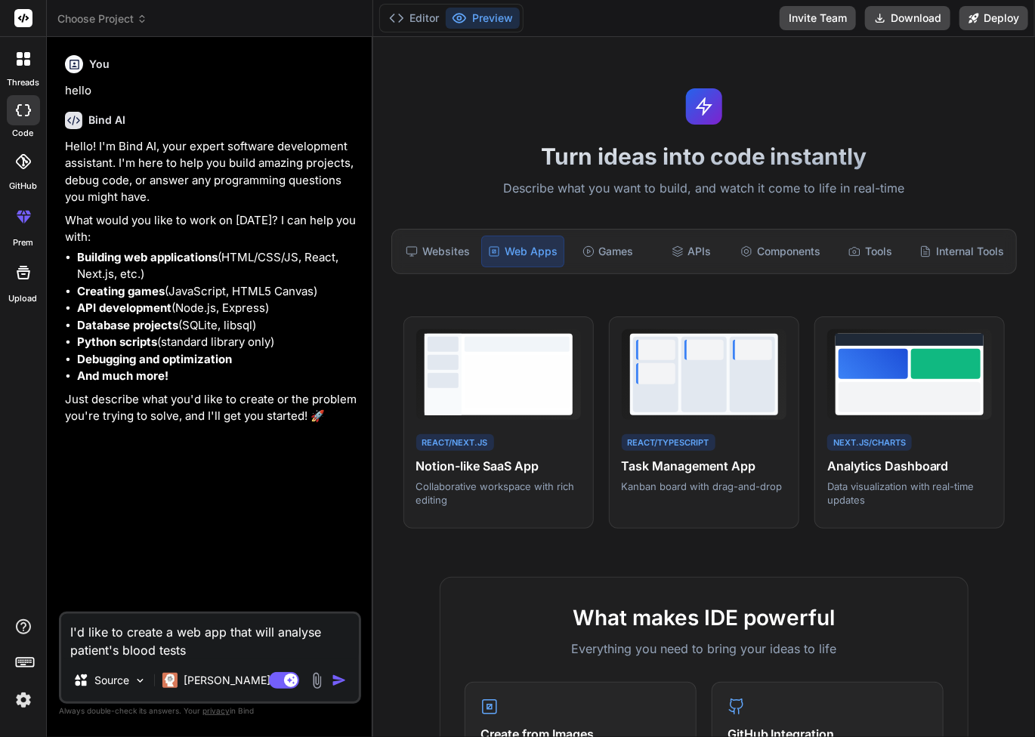
type textarea "I'd like to create a web app that will analyse patient's blood testst"
type textarea "x"
type textarea "I'd like to create a web app that will analyse patient's blood testst"
type textarea "x"
click at [187, 651] on textarea "I'd like to create a web app that will analyse patient's blood testst" at bounding box center [210, 636] width 298 height 45
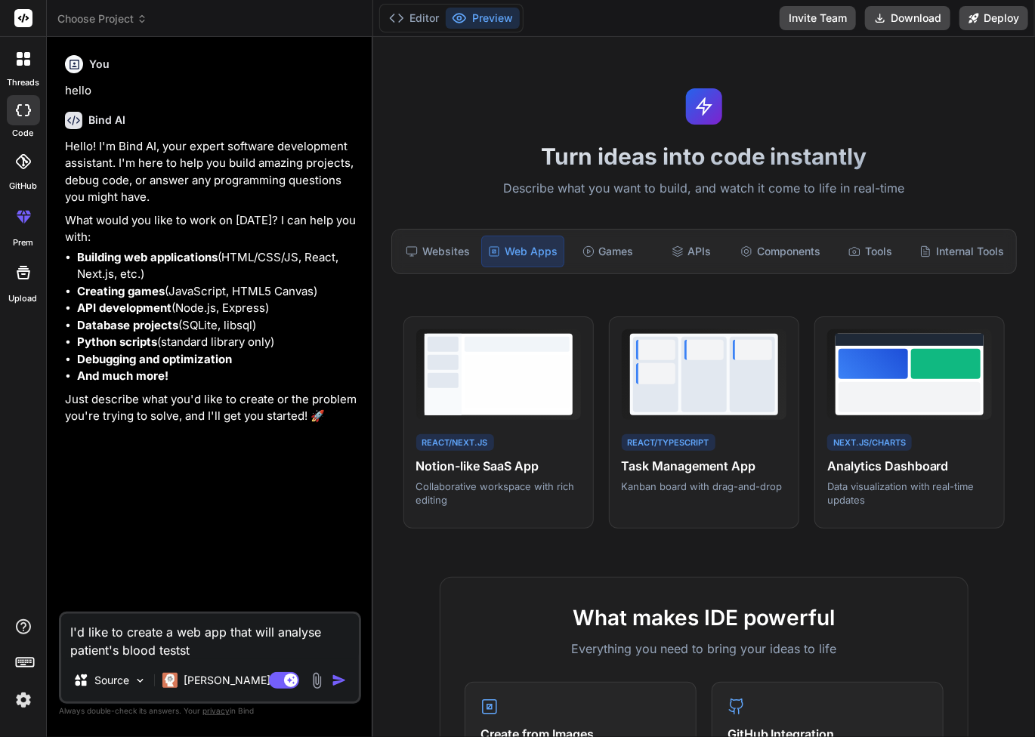
click at [202, 652] on textarea "I'd like to create a web app that will analyse patient's blood testst" at bounding box center [210, 636] width 298 height 45
type textarea "I'd like to create a web app that will analyse patient's blood testst"
type textarea "x"
type textarea "I'd like to create a web app that will analyse patient's blood tests"
type textarea "x"
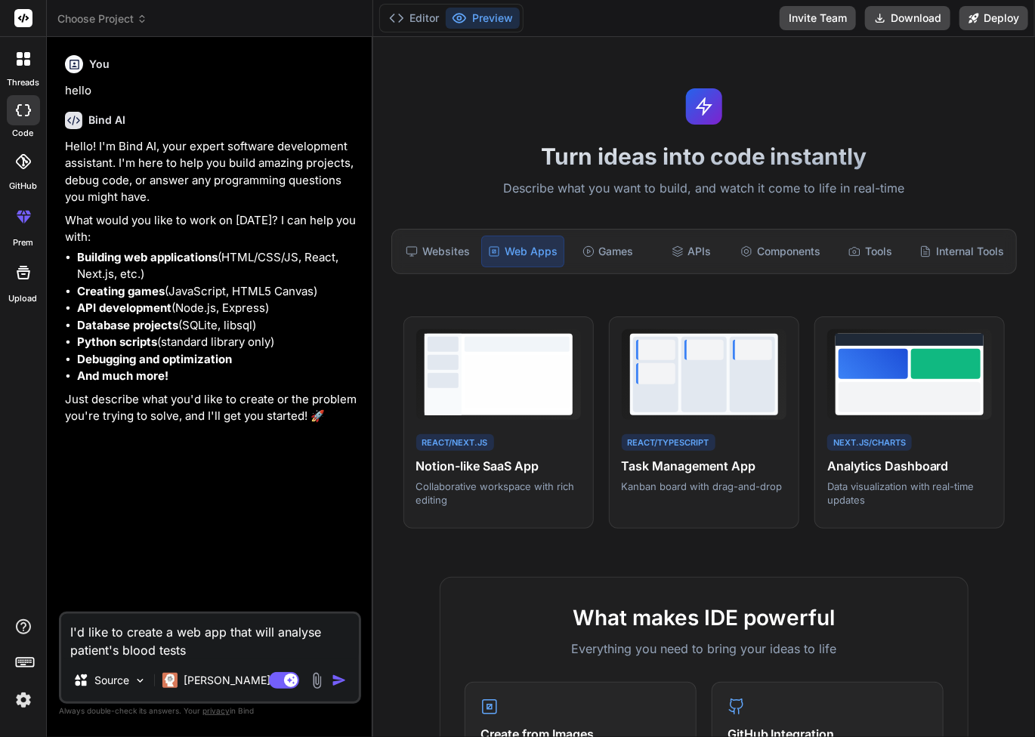
type textarea "I'd like to create a web app that will analyse patient's blood test"
type textarea "x"
type textarea "I'd like to create a web app that will analyse patient's blood tests"
type textarea "x"
type textarea "I'd like to create a web app that will analyse patient's blood tests"
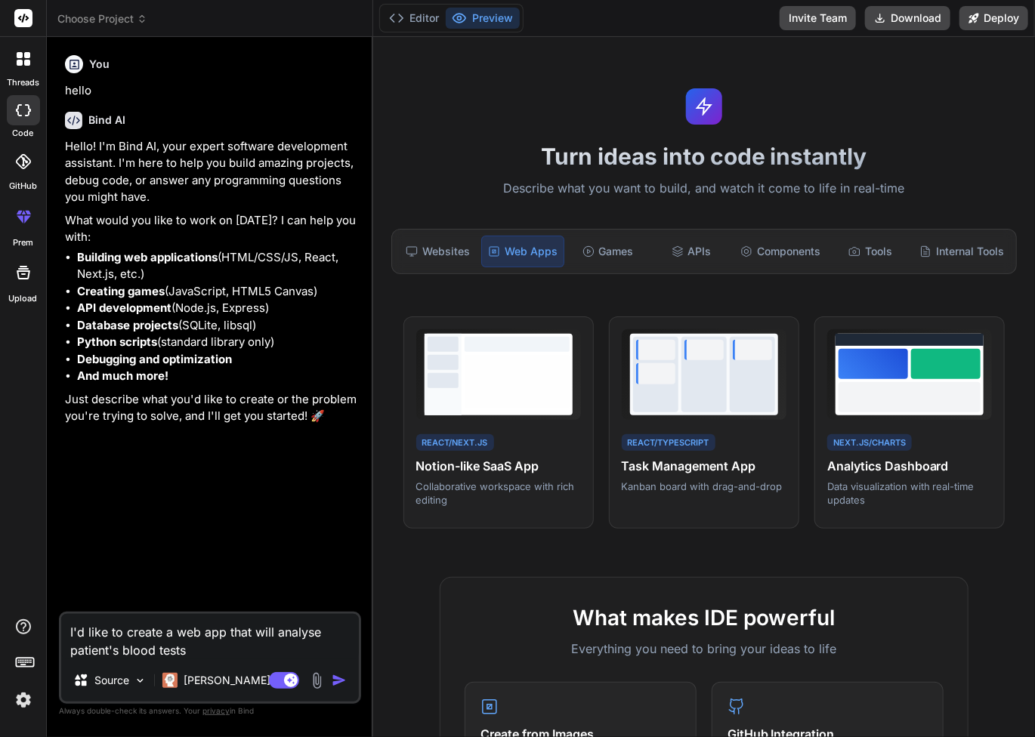
type textarea "x"
type textarea "I'd like to create a web app that will analyse patient's blood tests f"
type textarea "x"
type textarea "I'd like to create a web app that will analyse patient's blood tests fo"
type textarea "x"
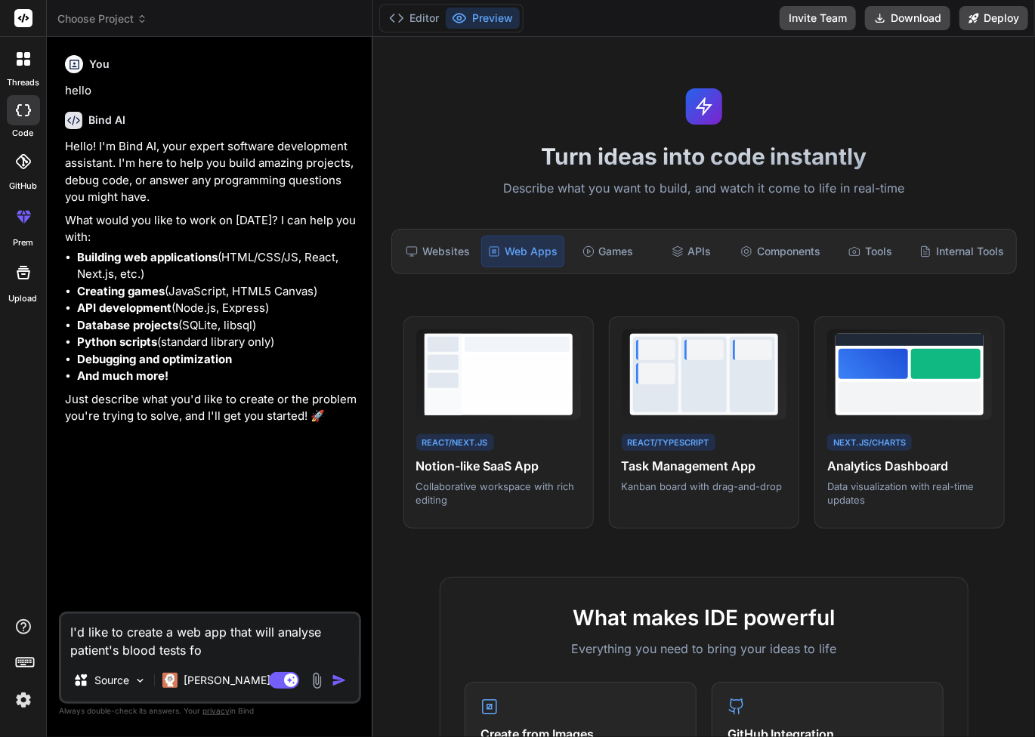
type textarea "I'd like to create a web app that will analyse patient's blood tests for"
type textarea "x"
type textarea "I'd like to create a web app that will analyse patient's blood tests for"
type textarea "x"
type textarea "I'd like to create a web app that will analyse patient's blood tests for n"
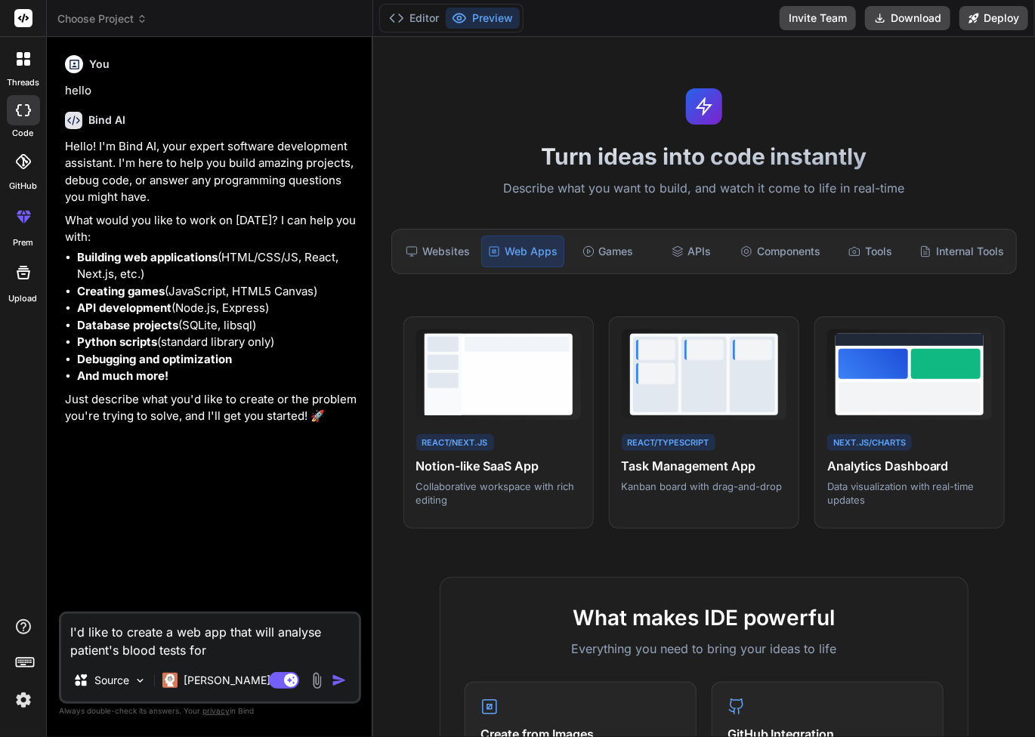
type textarea "x"
type textarea "I'd like to create a web app that will analyse patient's blood tests for na"
type textarea "x"
type textarea "I'd like to create a web app that will analyse patient's blood tests for nat"
type textarea "x"
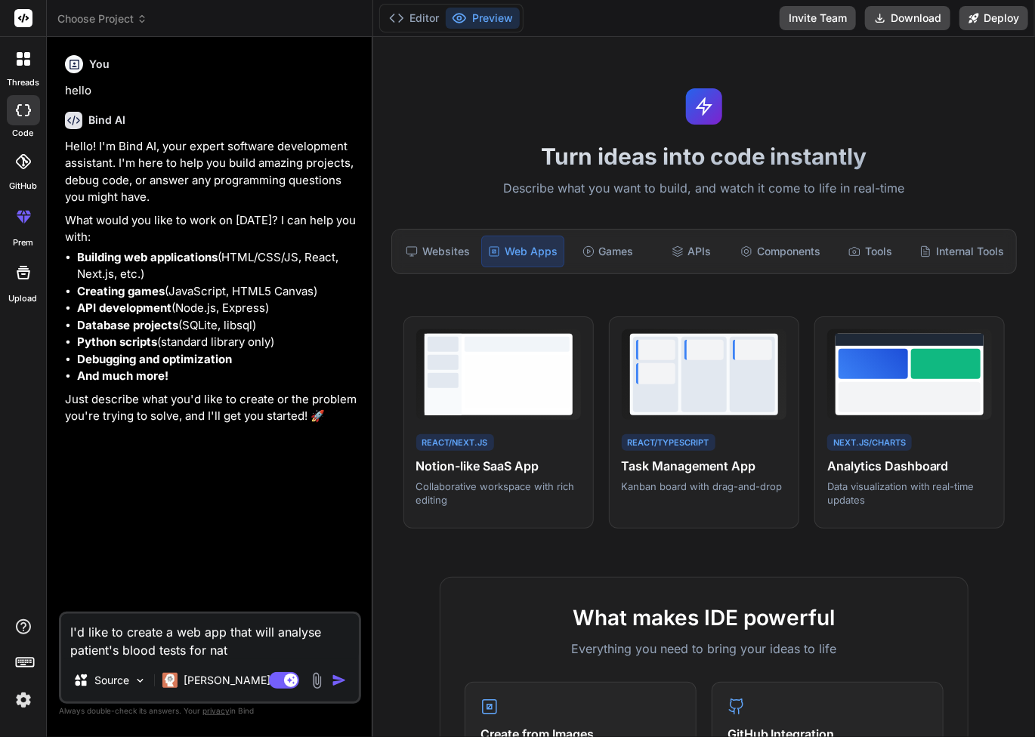
type textarea "I'd like to create a web app that will analyse patient's blood tests for natu"
type textarea "x"
type textarea "I'd like to create a web app that will analyse patient's blood tests for natur"
type textarea "x"
type textarea "I'd like to create a web app that will analyse patient's blood tests for naturo"
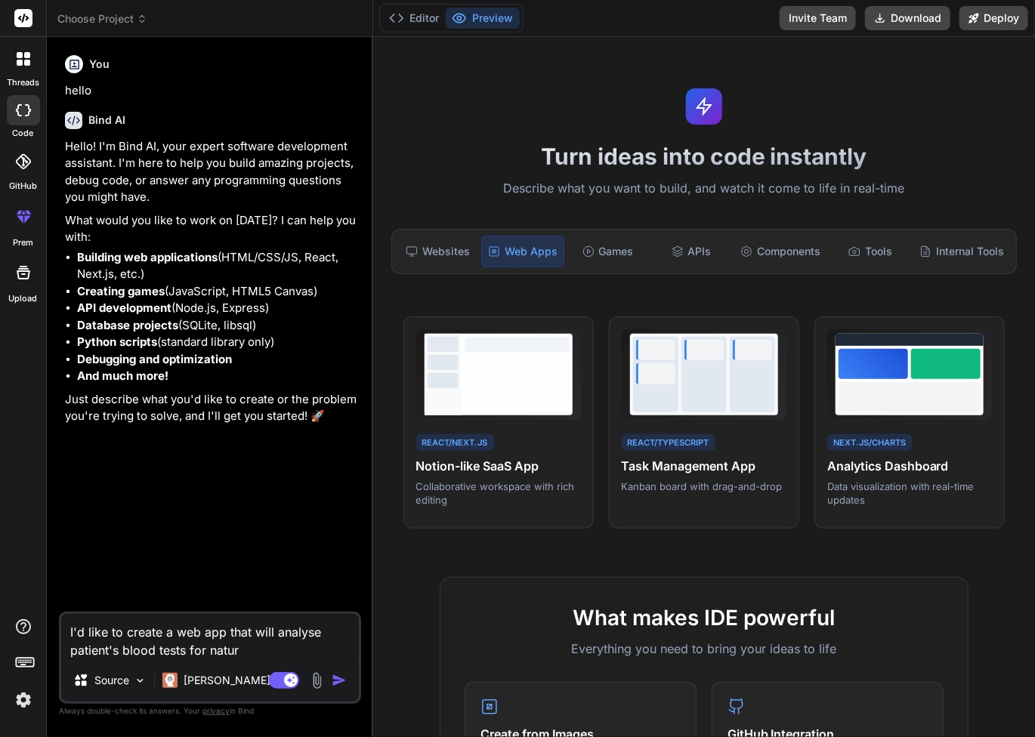
type textarea "x"
type textarea "I'd like to create a web app that will analyse patient's blood tests for naturop"
type textarea "x"
type textarea "I'd like to create a web app that will analyse patient's blood tests for naturo…"
type textarea "x"
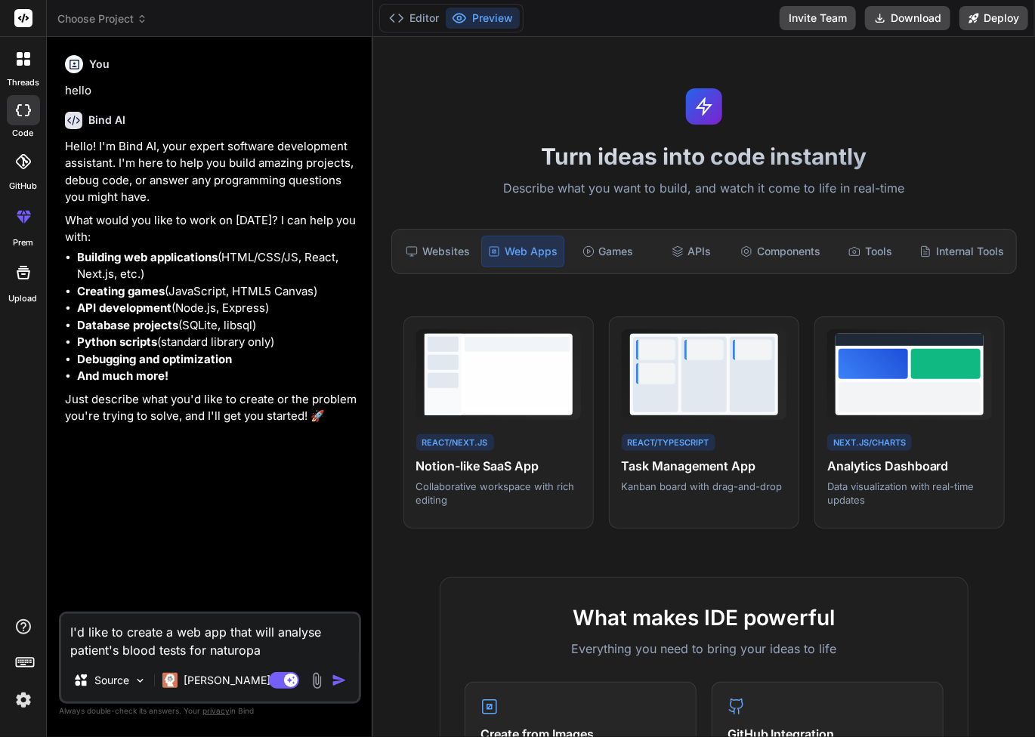
type textarea "I'd like to create a web app that will analyse patient's blood tests for naturo…"
type textarea "x"
type textarea "I'd like to create a web app that will analyse patient's blood tests for naturo…"
type textarea "x"
type textarea "I'd like to create a web app that will analyse patient's blood tests for naturo…"
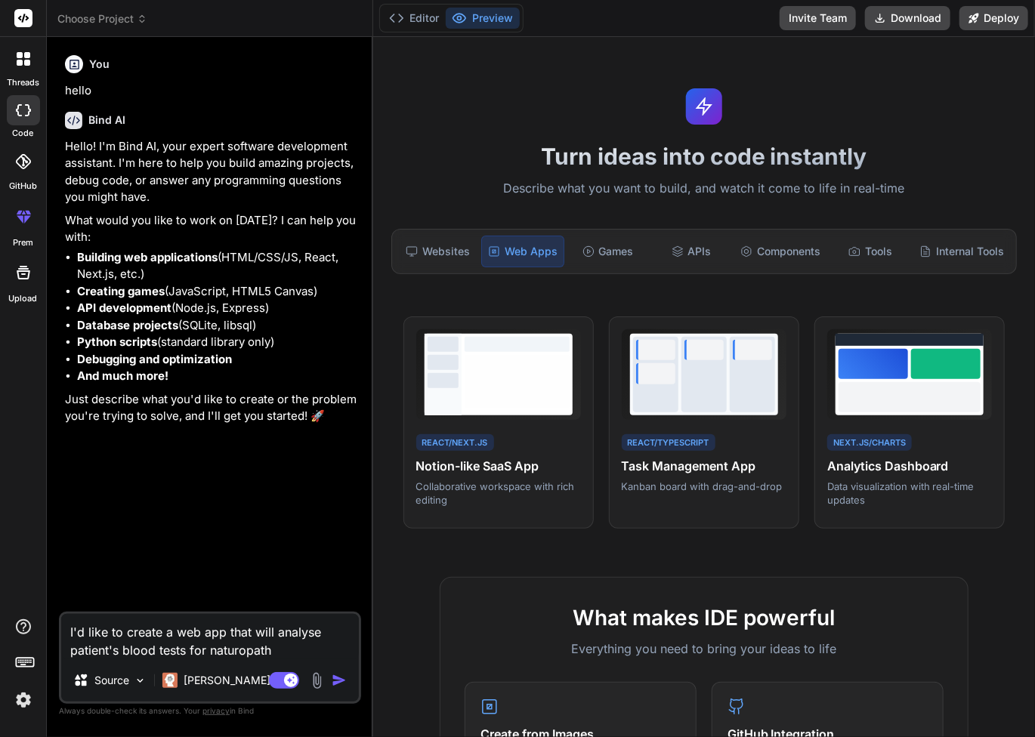
type textarea "x"
type textarea "I'd like to create a web app that will analyse patient's blood tests for naturo…"
type textarea "x"
type textarea "I'd like to create a web app that will analyse patient's blood tests for naturo…"
type textarea "x"
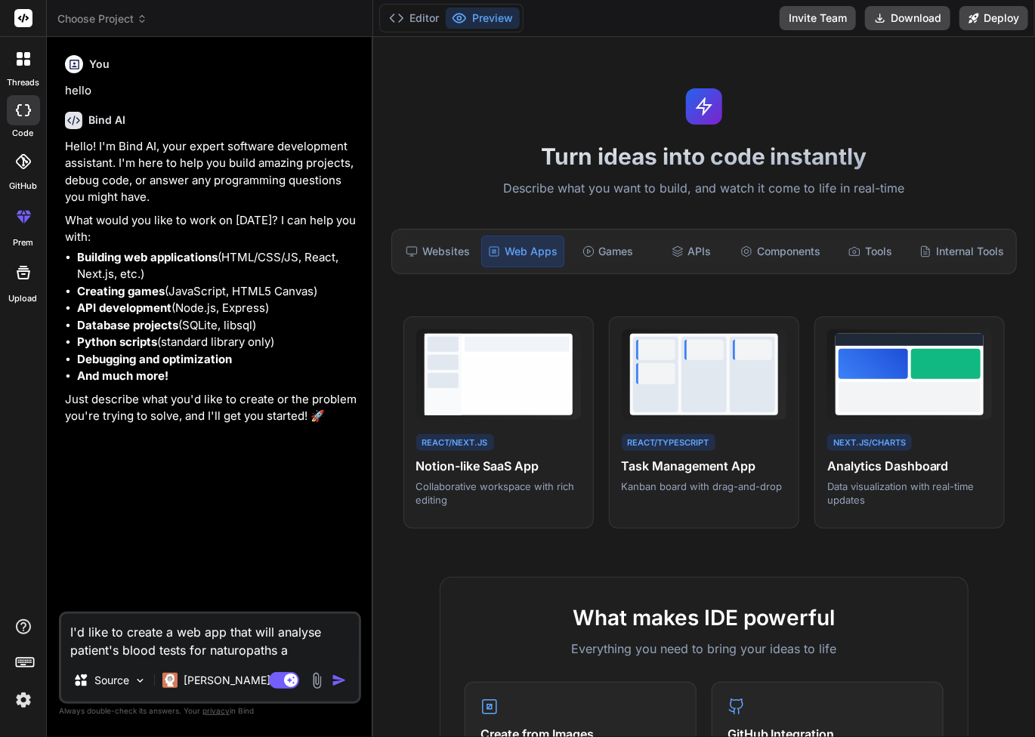
type textarea "I'd like to create a web app that will analyse patient's blood tests for naturo…"
type textarea "x"
type textarea "I'd like to create a web app that will analyse patient's blood tests for naturo…"
type textarea "x"
type textarea "I'd like to create a web app that will analyse patient's blood tests for naturo…"
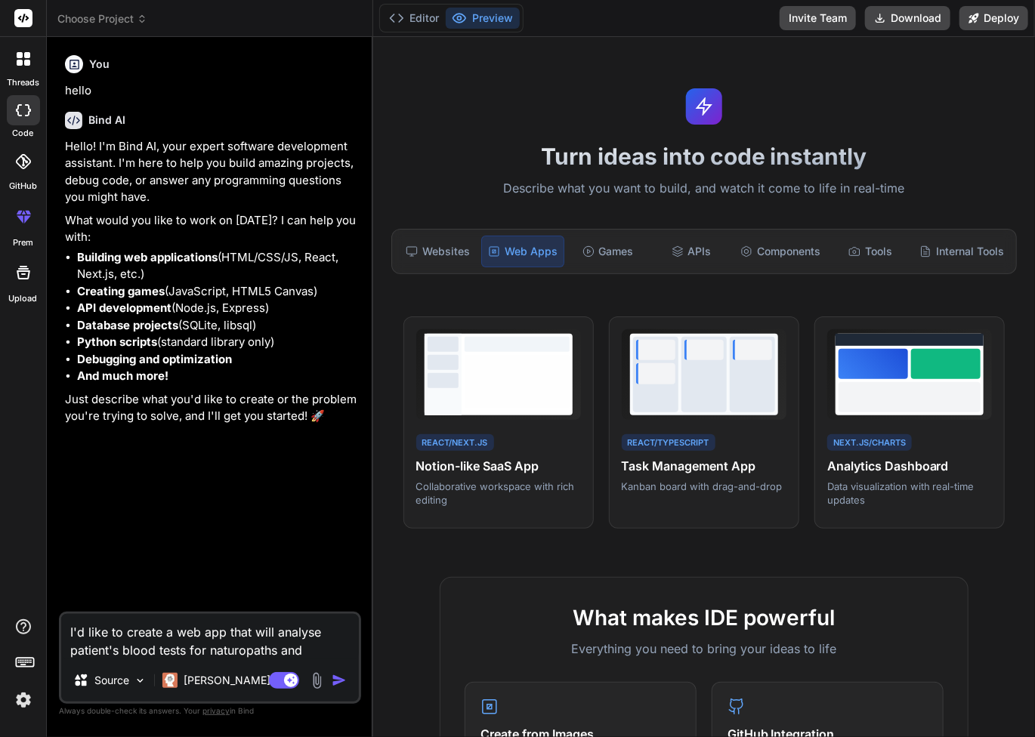
type textarea "x"
type textarea "I'd like to create a web app that will analyse patient's blood tests for naturo…"
type textarea "x"
type textarea "I'd like to create a web app that will analyse patient's blood tests for naturo…"
type textarea "x"
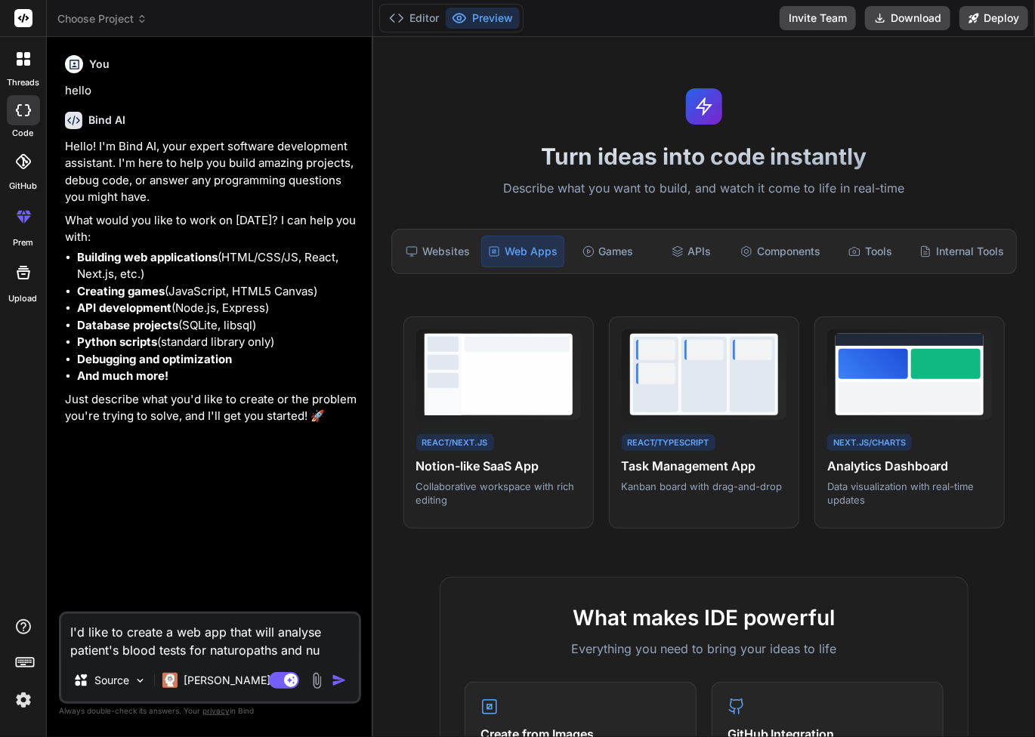
type textarea "I'd like to create a web app that will analyse patient's blood tests for naturo…"
type textarea "x"
type textarea "I'd like to create a web app that will analyse patient's blood tests for naturo…"
type textarea "x"
type textarea "I'd like to create a web app that will analyse patient's blood tests for naturo…"
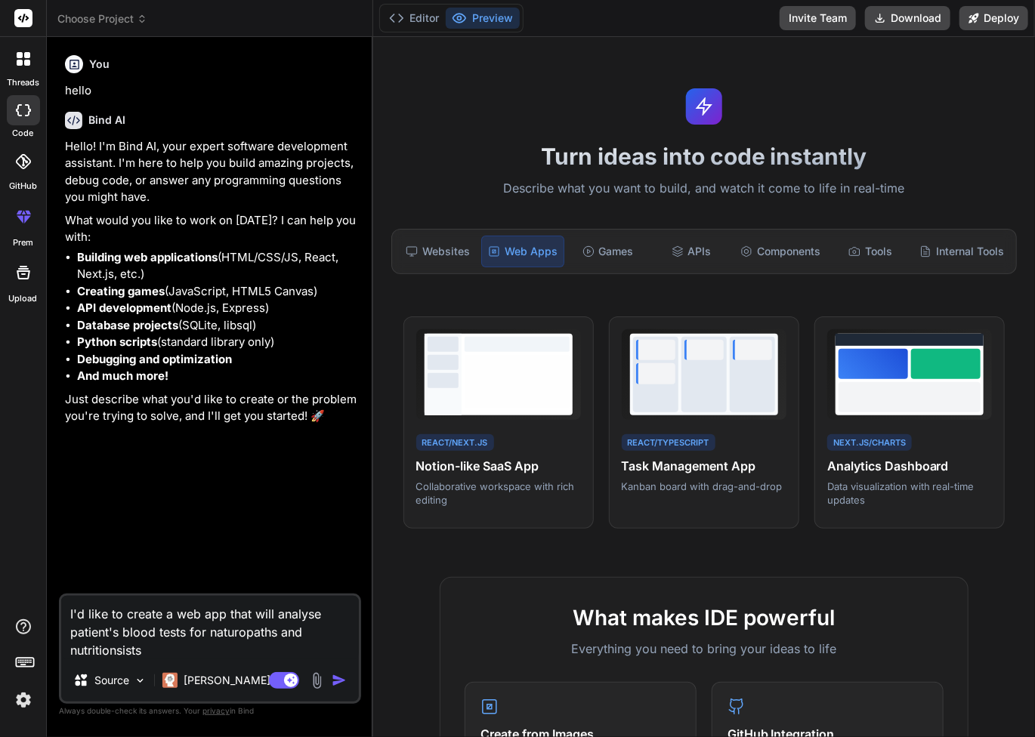
click at [133, 649] on textarea "I'd like to create a web app that will analyse patient's blood tests for naturo…" at bounding box center [210, 627] width 298 height 63
drag, startPoint x: 151, startPoint y: 652, endPoint x: 118, endPoint y: 649, distance: 33.4
click at [118, 649] on textarea "I'd like to create a web app that will analyse patient's blood tests for naturo…" at bounding box center [210, 627] width 298 height 63
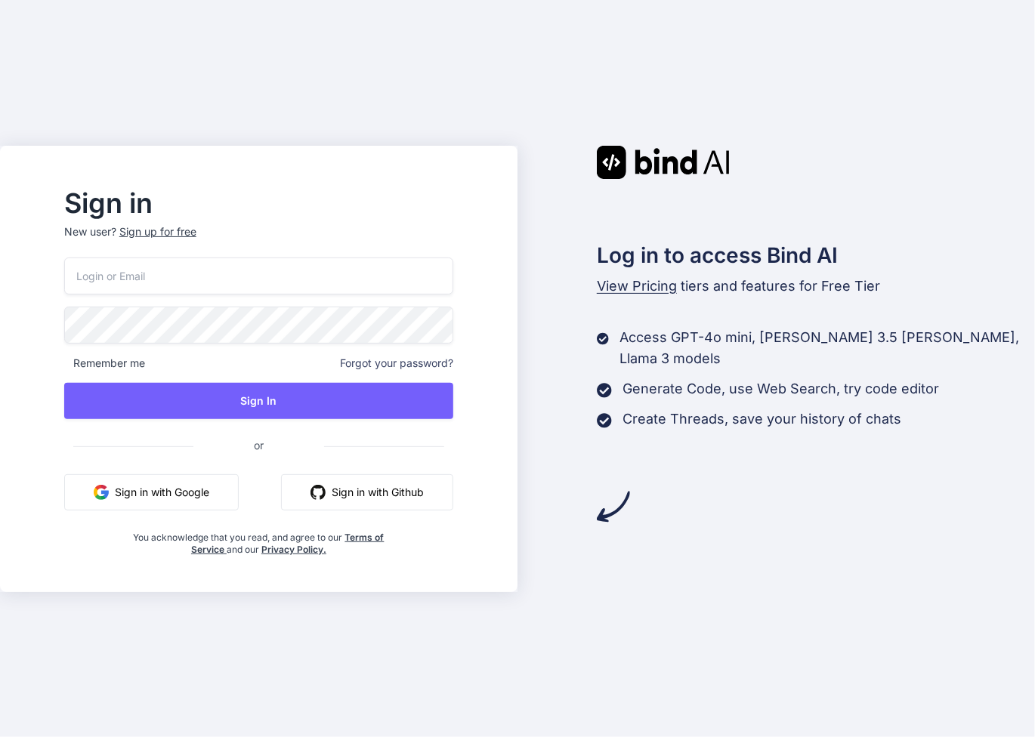
click at [186, 482] on button "Sign in with Google" at bounding box center [151, 492] width 175 height 36
